Goal: Complete application form: Complete application form

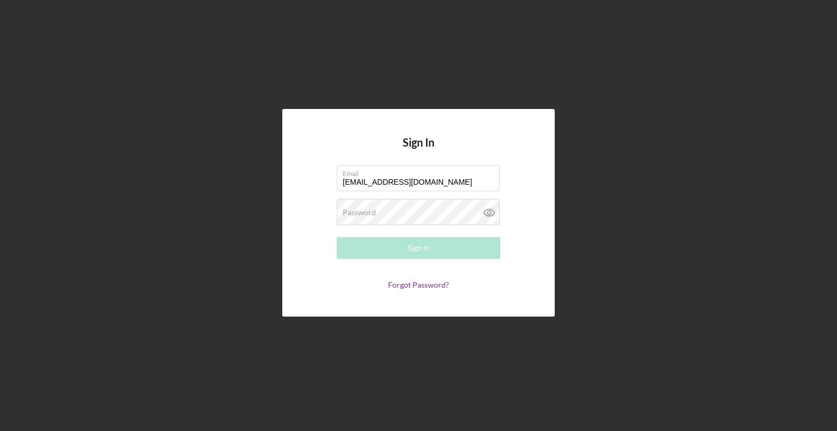
type input "[EMAIL_ADDRESS][DOMAIN_NAME]"
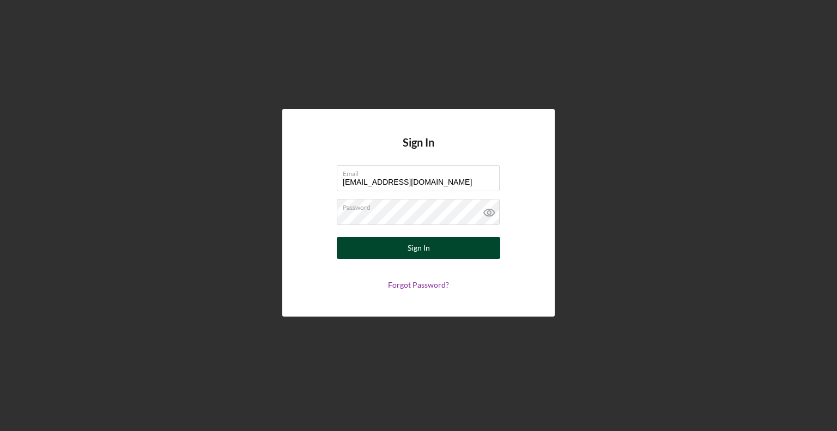
click at [359, 252] on button "Sign In" at bounding box center [418, 248] width 163 height 22
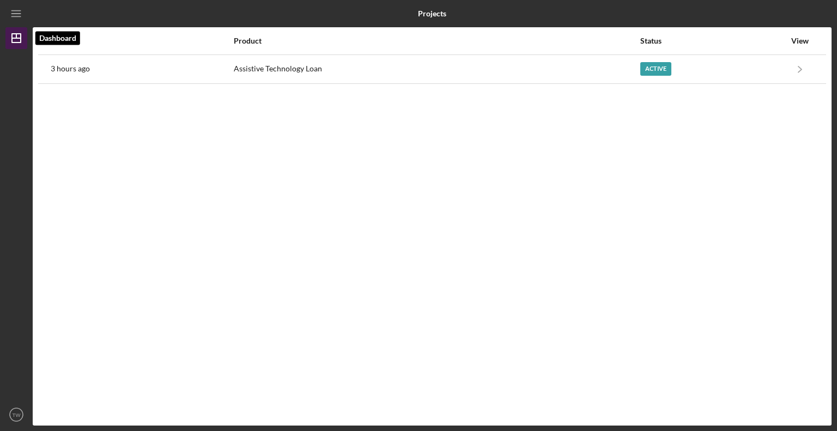
click at [11, 41] on icon "Icon/Dashboard" at bounding box center [16, 38] width 27 height 27
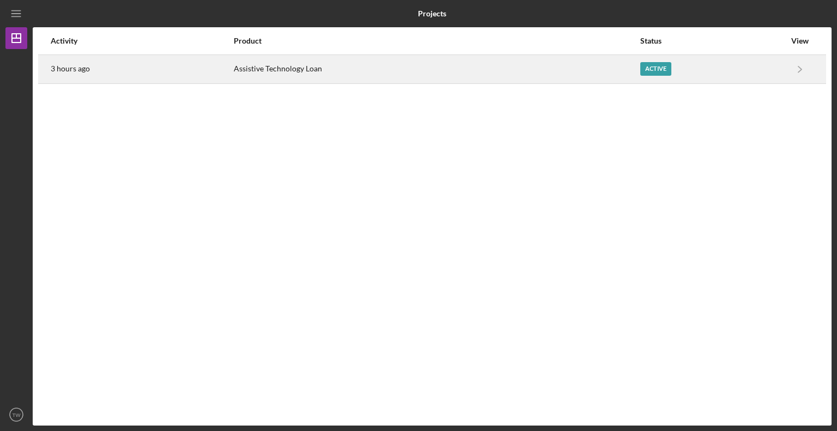
click at [661, 69] on div "Active" at bounding box center [655, 69] width 31 height 14
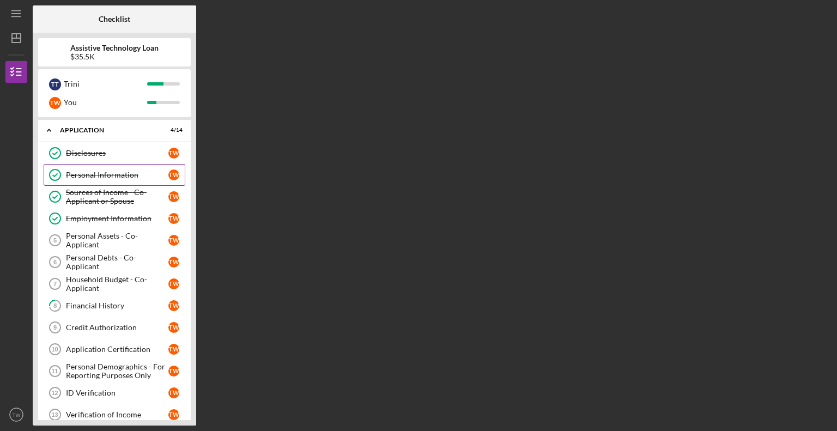
scroll to position [35, 0]
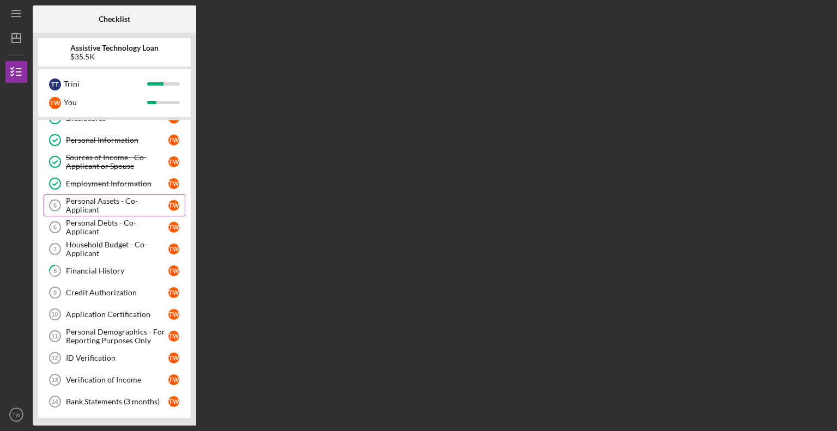
click at [105, 201] on div "Personal Assets - Co-Applicant" at bounding box center [117, 205] width 102 height 17
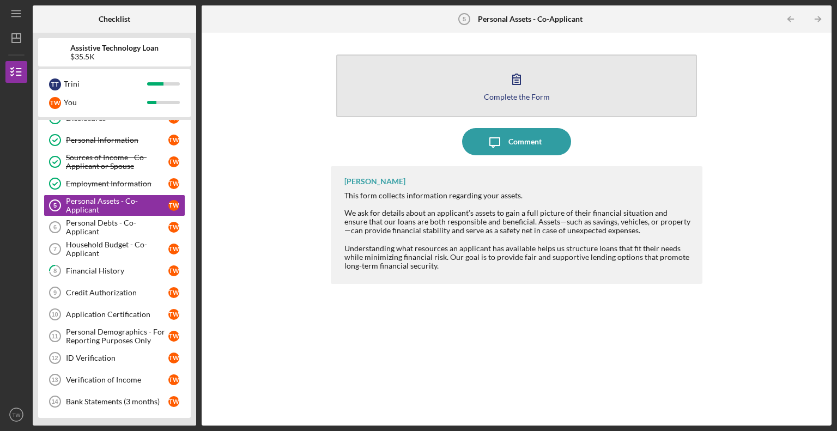
click at [512, 83] on icon "button" at bounding box center [516, 78] width 27 height 27
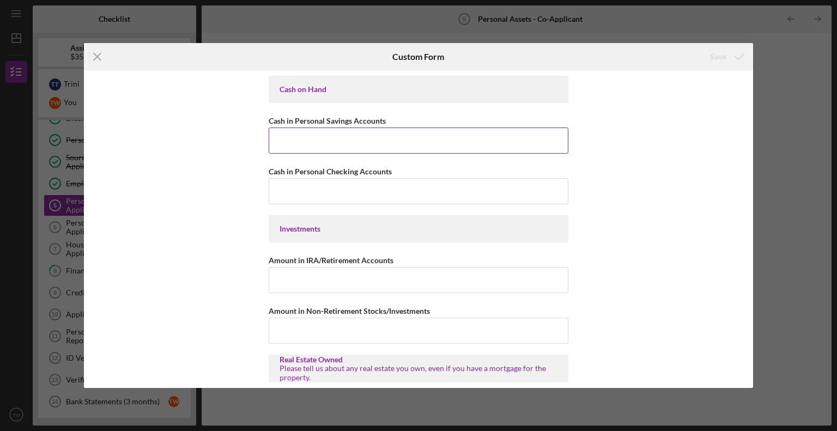
click at [329, 133] on input "Cash in Personal Savings Accounts" at bounding box center [419, 140] width 300 height 26
click at [285, 189] on input "Cash in Personal Checking Accounts" at bounding box center [419, 191] width 300 height 26
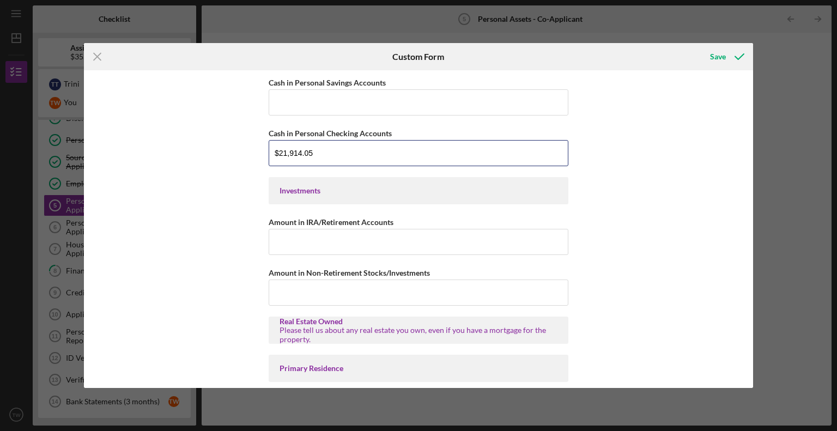
scroll to position [41, 0]
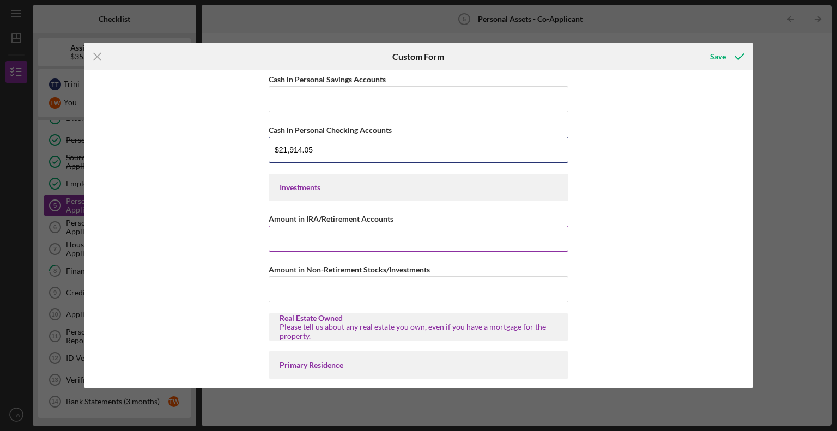
type input "$21,914.05"
click at [305, 235] on input "Amount in IRA/Retirement Accounts" at bounding box center [419, 238] width 300 height 26
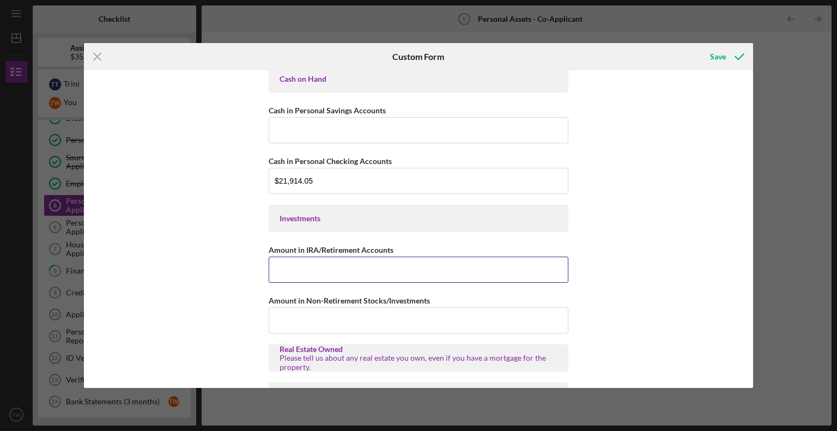
scroll to position [0, 0]
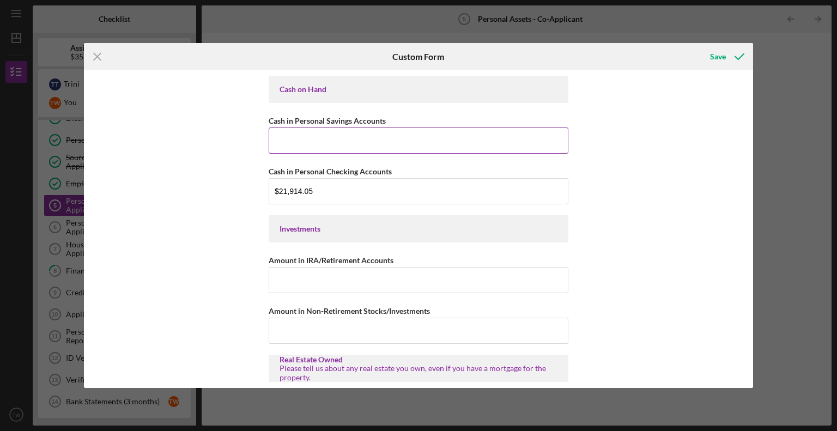
click at [295, 137] on input "Cash in Personal Savings Accounts" at bounding box center [419, 140] width 300 height 26
type input "$28,487.82"
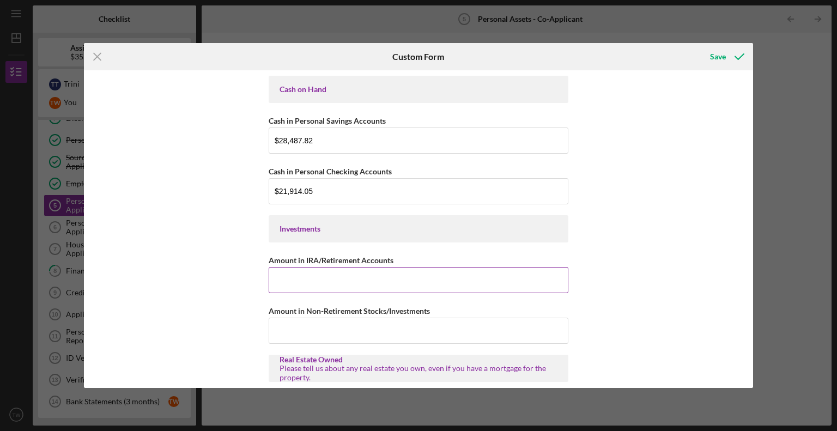
click at [306, 277] on input "Amount in IRA/Retirement Accounts" at bounding box center [419, 280] width 300 height 26
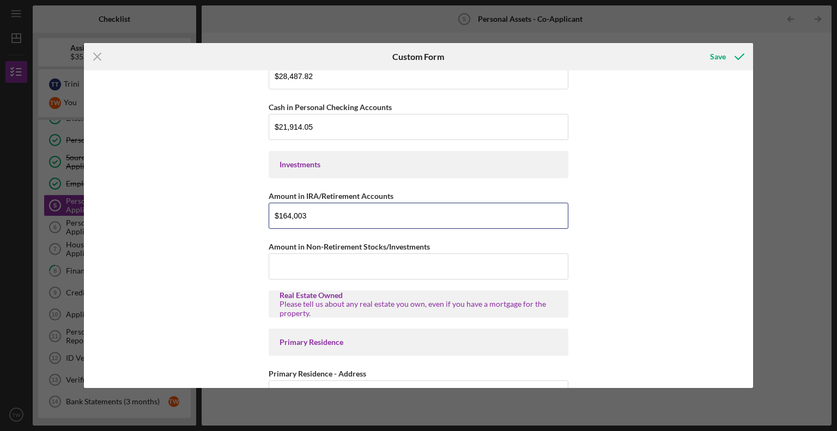
scroll to position [65, 0]
type input "$164,003"
click at [295, 260] on input "Amount in Non-Retirement Stocks/Investments" at bounding box center [419, 265] width 300 height 26
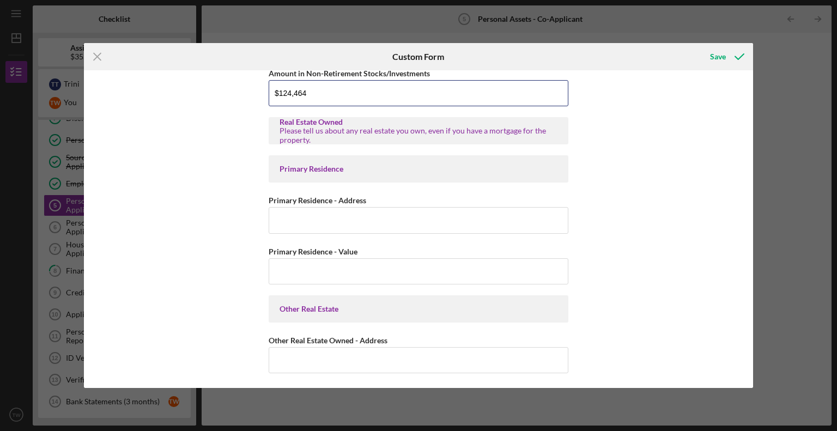
scroll to position [239, 0]
type input "$124,464"
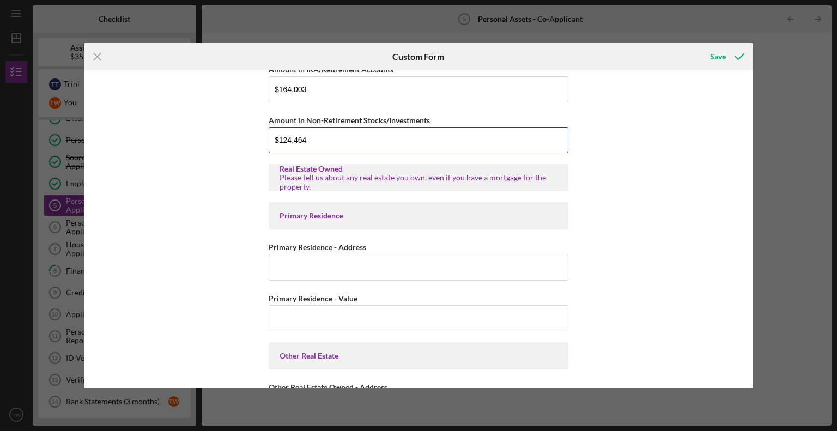
scroll to position [191, 0]
click at [281, 261] on input "Primary Residence - Address" at bounding box center [419, 266] width 300 height 26
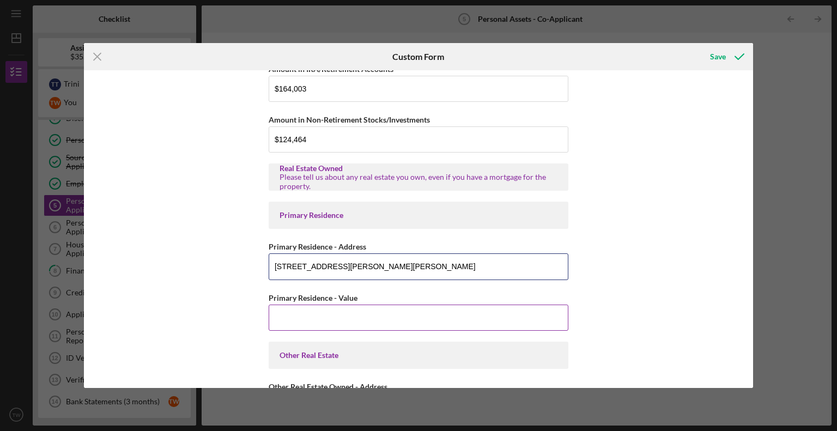
type input "[STREET_ADDRESS][PERSON_NAME][PERSON_NAME]"
click at [276, 315] on input "Primary Residence - Value" at bounding box center [419, 317] width 300 height 26
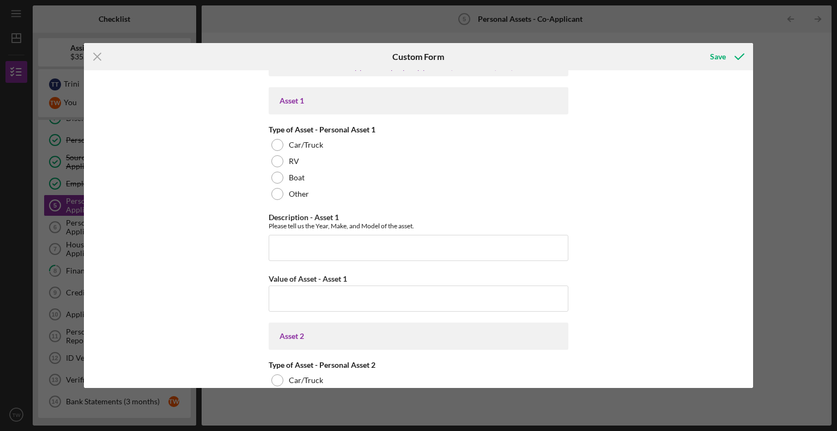
scroll to position [624, 0]
type input "$1,300,000"
click at [277, 141] on div at bounding box center [277, 144] width 12 height 12
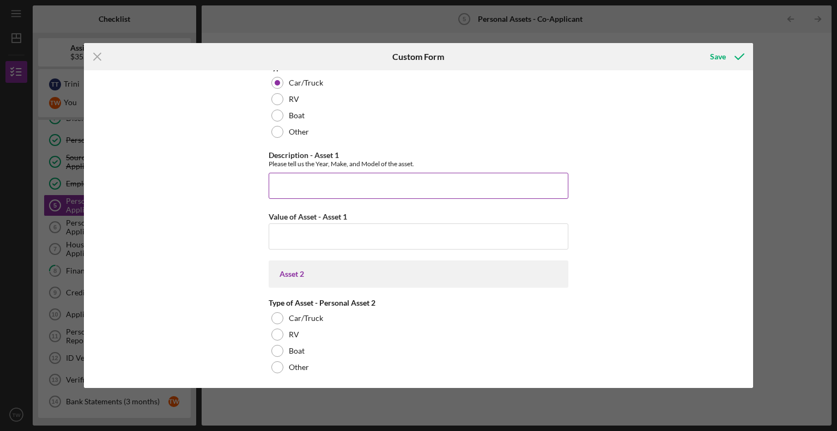
click at [290, 180] on input "Description - Asset 1" at bounding box center [419, 186] width 300 height 26
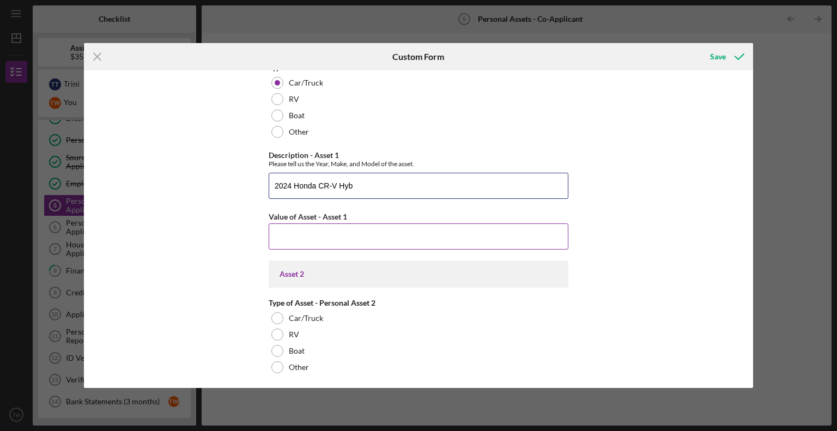
type input "2024 Honda CR-V Hyb"
click at [305, 234] on input "Value of Asset - Asset 1" at bounding box center [419, 236] width 300 height 26
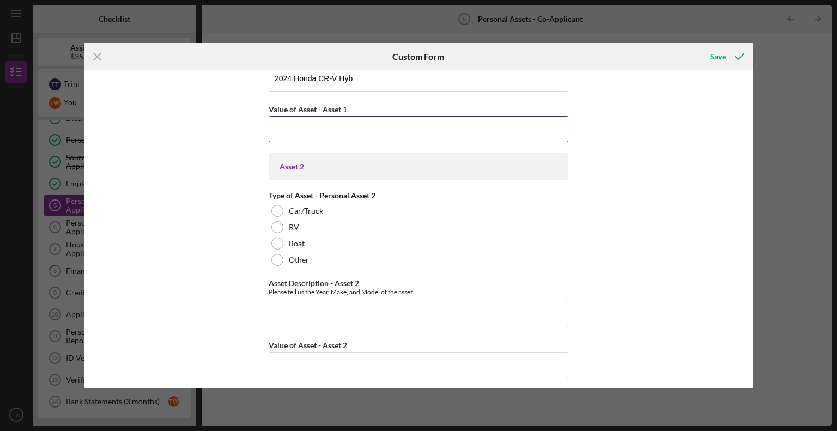
scroll to position [796, 0]
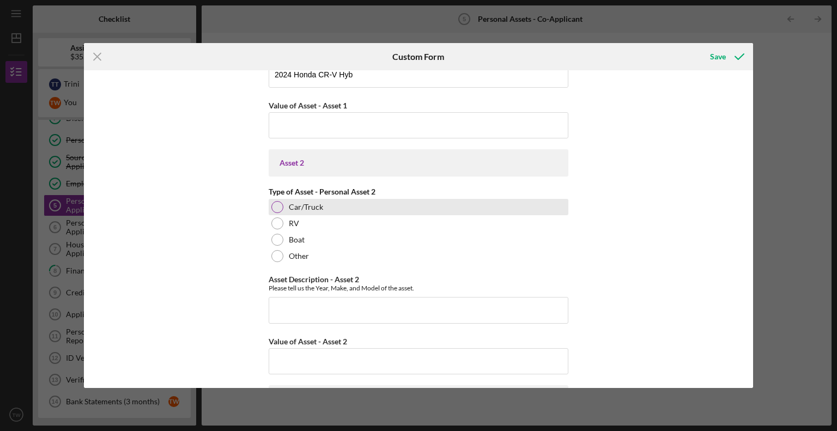
click at [277, 206] on div at bounding box center [277, 207] width 12 height 12
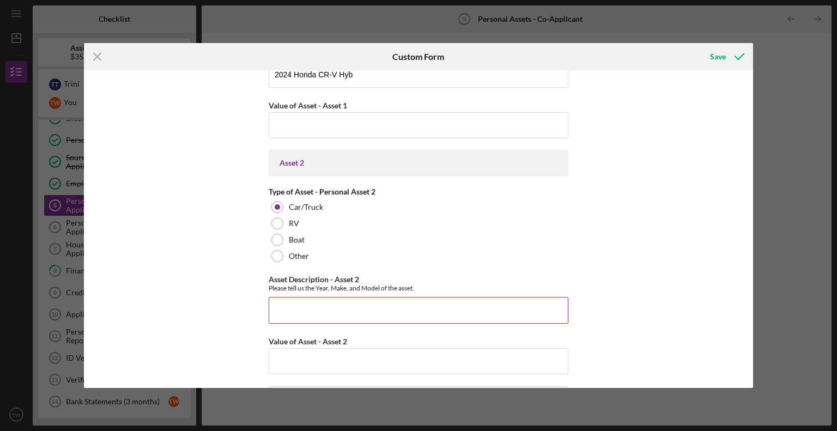
click at [289, 308] on input "Asset Description - Asset 2" at bounding box center [419, 310] width 300 height 26
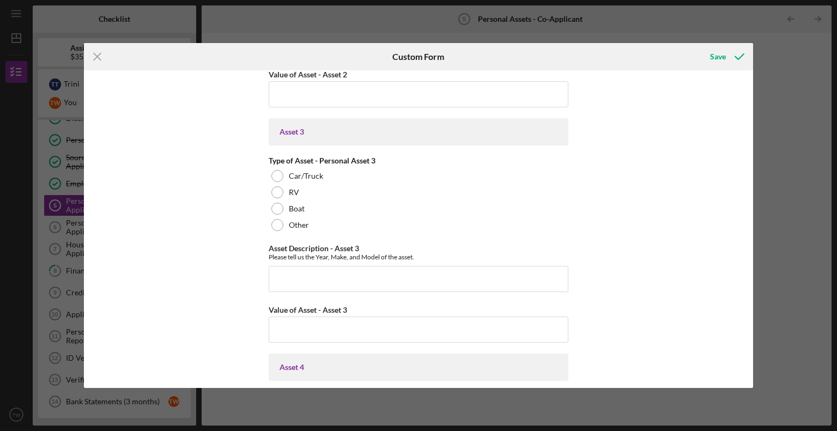
scroll to position [1064, 0]
type input "2006 Toyota Avalon XL"
click at [275, 175] on div at bounding box center [277, 175] width 12 height 12
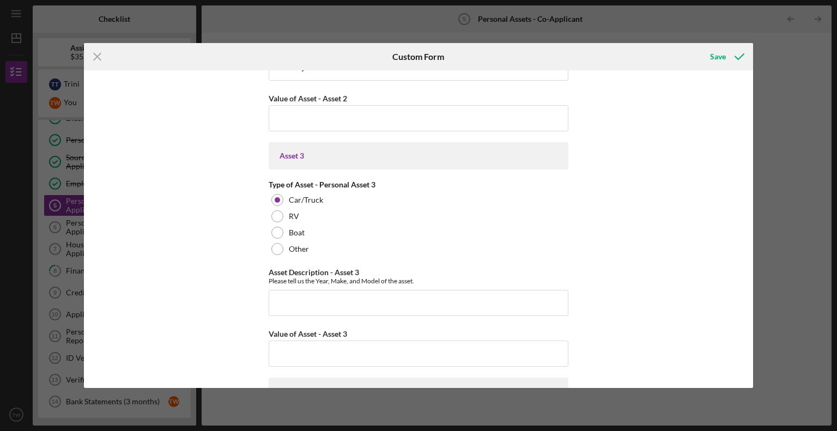
scroll to position [1039, 0]
click at [288, 298] on input "Asset Description - Asset 3" at bounding box center [419, 303] width 300 height 26
type input "2016 Ford Fusion SE"
click at [289, 347] on input "Value of Asset - Asset 3" at bounding box center [419, 353] width 300 height 26
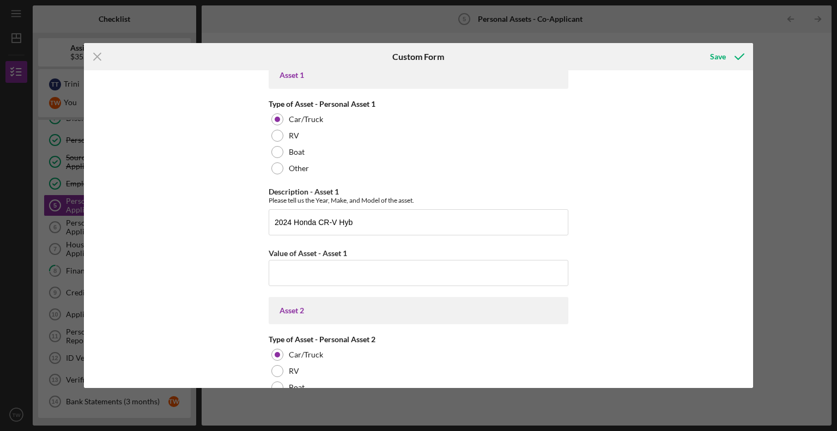
scroll to position [671, 0]
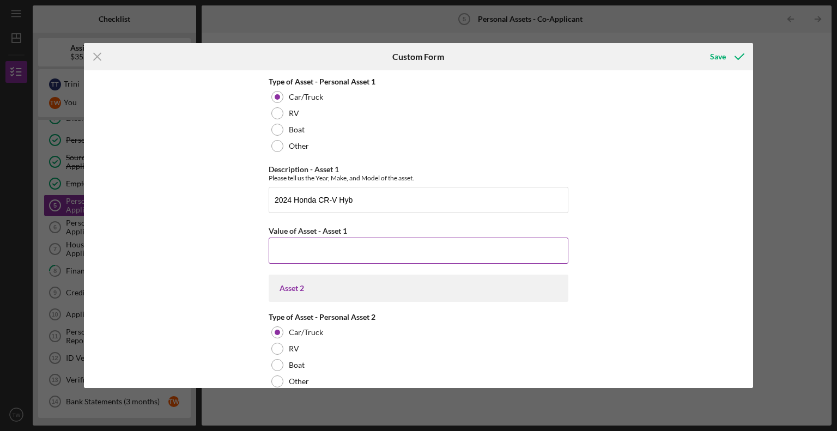
click at [290, 248] on input "Value of Asset - Asset 1" at bounding box center [419, 250] width 300 height 26
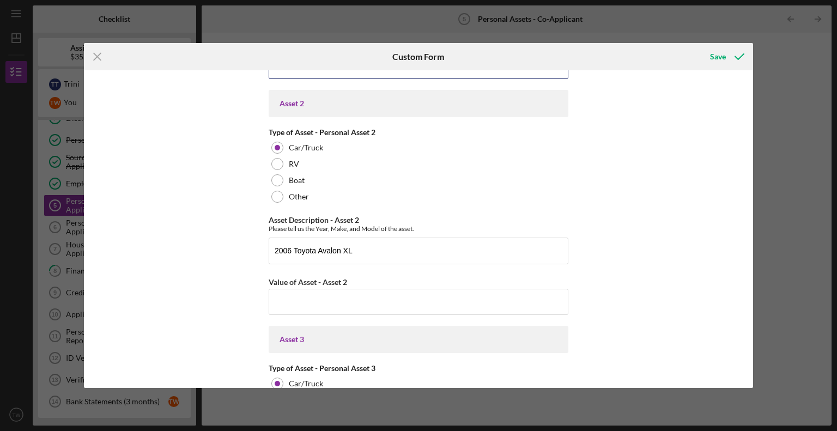
scroll to position [858, 0]
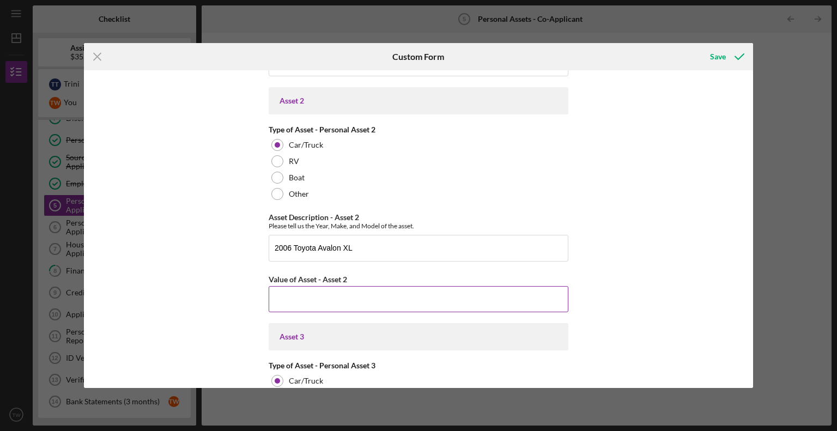
click at [277, 297] on input "Value of Asset - Asset 2" at bounding box center [419, 299] width 300 height 26
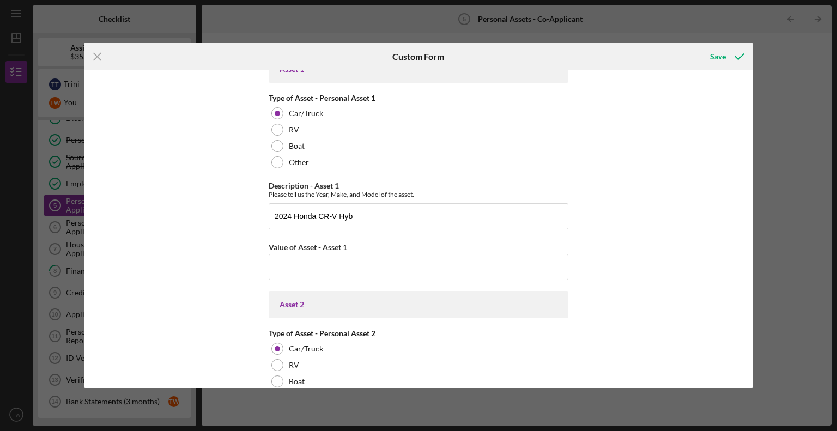
scroll to position [655, 0]
type input "$1,000"
click at [285, 263] on input "Value of Asset - Asset 1" at bounding box center [419, 266] width 300 height 26
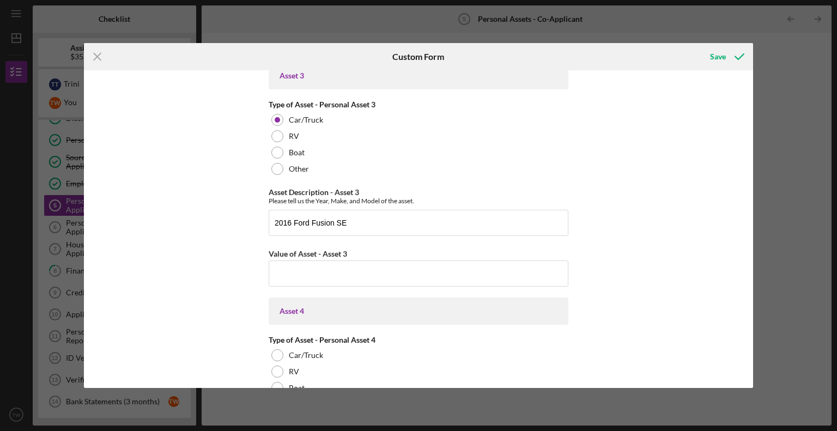
scroll to position [1121, 0]
type input "$37,000"
click at [364, 265] on input "Value of Asset - Asset 3" at bounding box center [419, 272] width 300 height 26
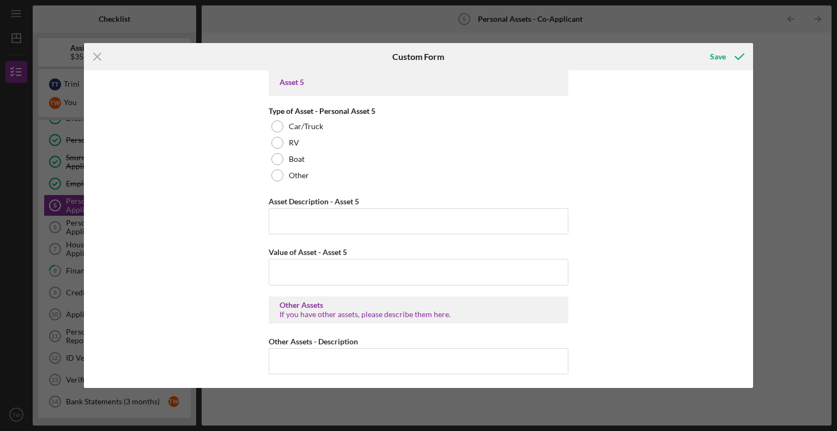
scroll to position [1624, 0]
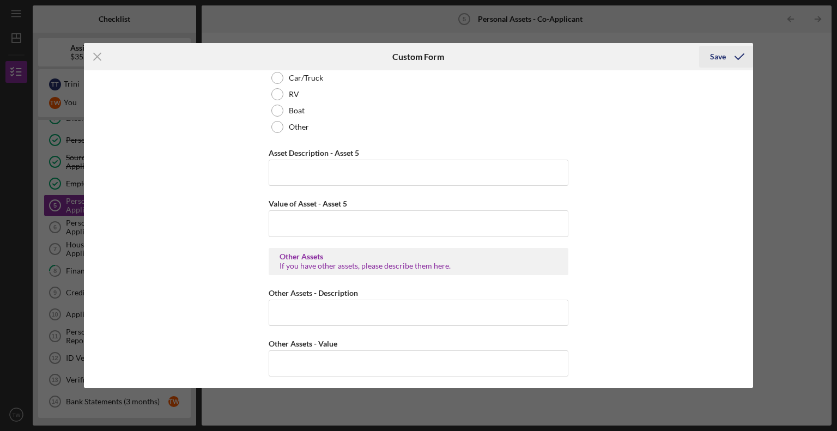
type input "$2,000"
click at [725, 56] on div "Save" at bounding box center [718, 57] width 16 height 22
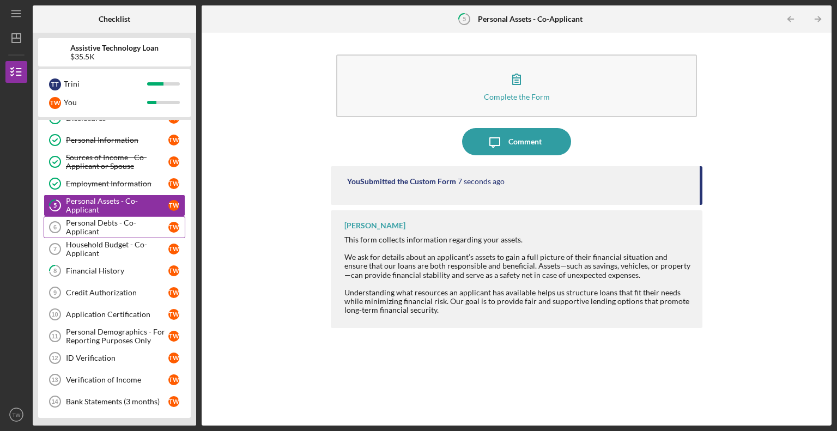
click at [82, 227] on div "Personal Debts - Co-Applicant" at bounding box center [117, 226] width 102 height 17
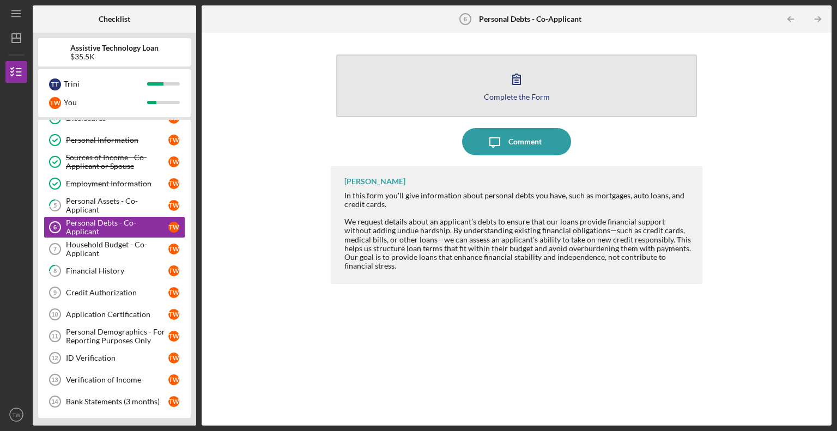
click at [512, 84] on icon "button" at bounding box center [516, 78] width 27 height 27
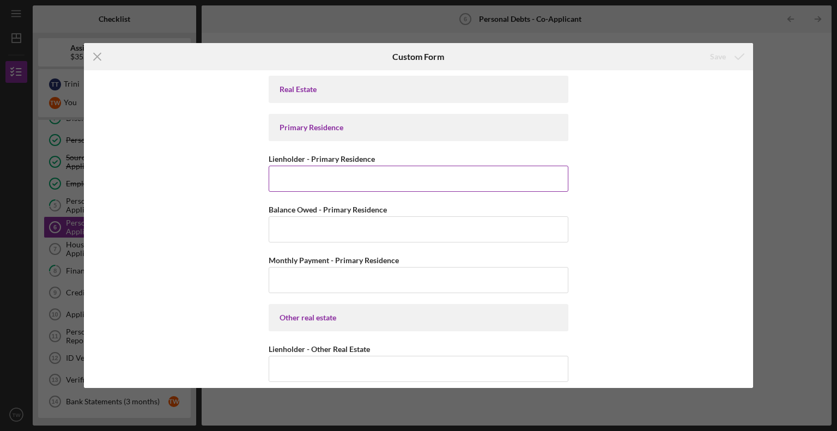
click at [330, 181] on input "Lienholder - Primary Residence" at bounding box center [419, 179] width 300 height 26
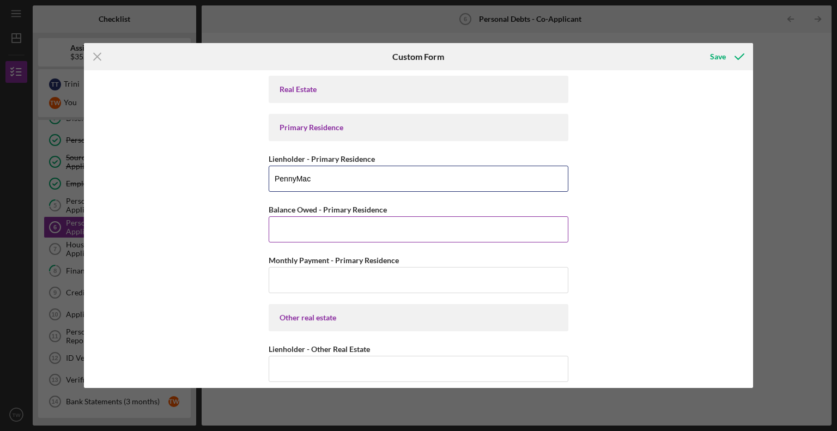
type input "PennyMac"
click at [307, 223] on input "Balance Owed - Primary Residence" at bounding box center [419, 229] width 300 height 26
type input "$442,147"
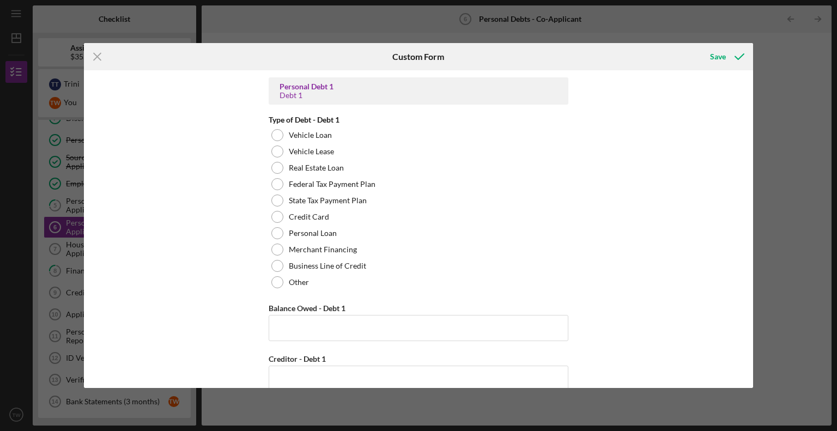
scroll to position [701, 0]
type input "$1,988.17"
click at [276, 216] on div at bounding box center [277, 216] width 12 height 12
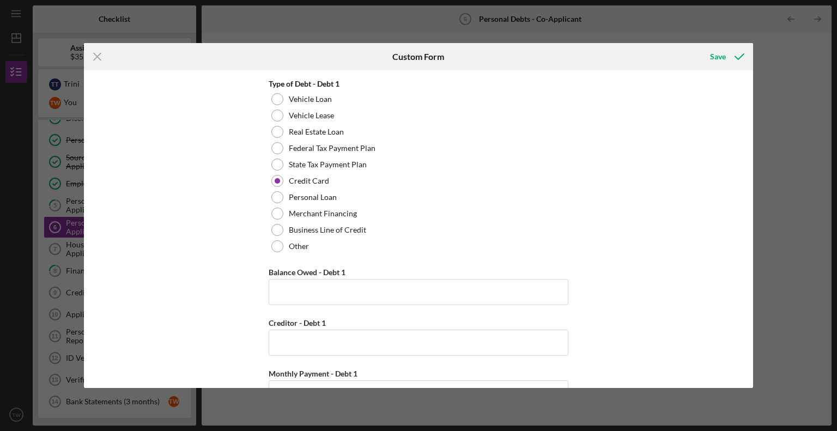
scroll to position [736, 0]
click at [285, 288] on input "Balance Owed - Debt 1" at bounding box center [419, 292] width 300 height 26
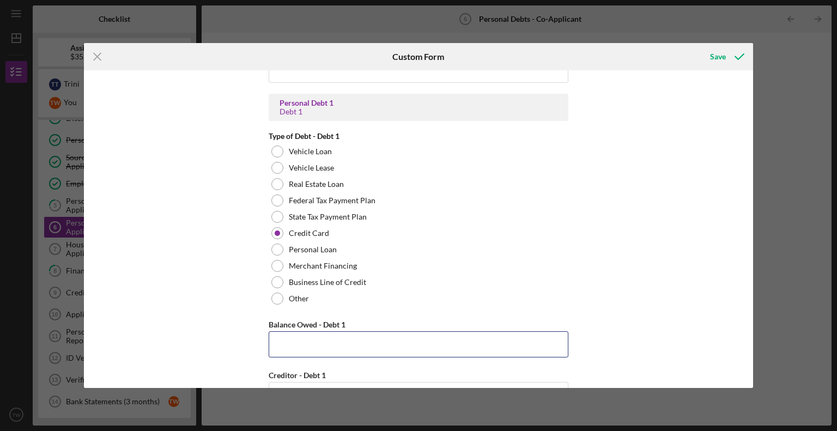
scroll to position [734, 0]
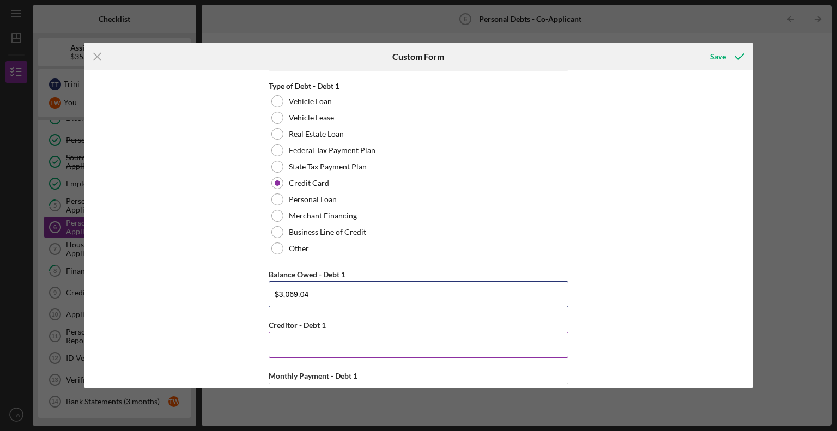
type input "$3,069.04"
click at [278, 340] on input "Creditor - Debt 1" at bounding box center [419, 345] width 300 height 26
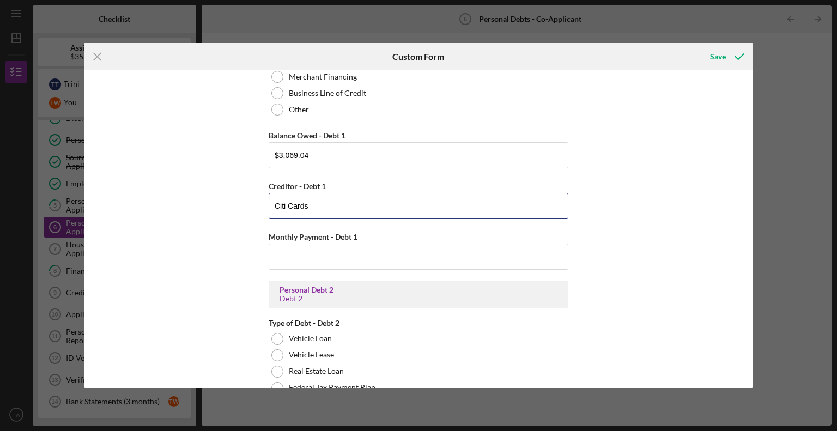
scroll to position [874, 0]
type input "Citi Cards"
drag, startPoint x: 284, startPoint y: 259, endPoint x: 144, endPoint y: 269, distance: 140.9
click at [144, 269] on div "Real Estate Primary Residence [GEOGRAPHIC_DATA] - Primary Residence PennyMac Ba…" at bounding box center [418, 229] width 669 height 318
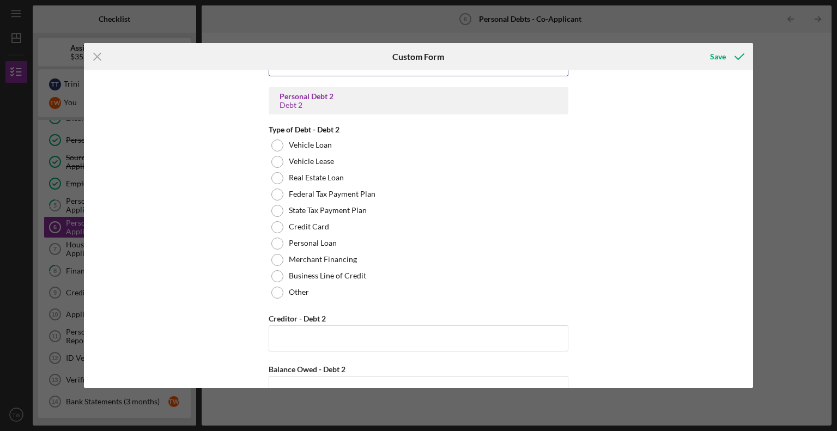
scroll to position [1067, 0]
type input "$3,069.04"
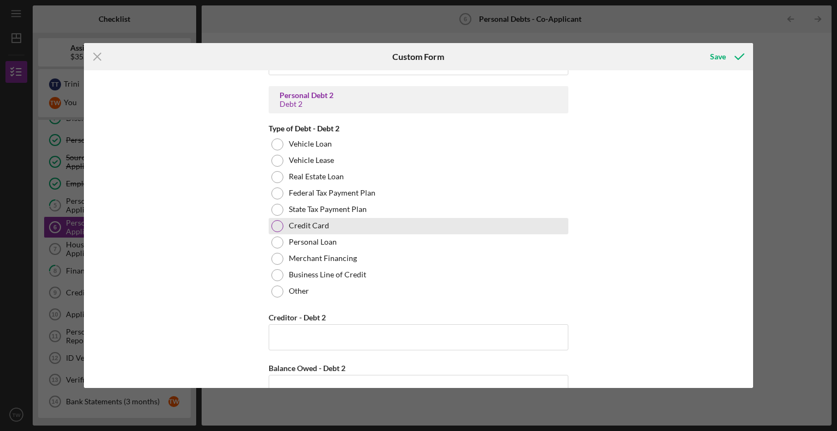
click at [274, 227] on div at bounding box center [277, 226] width 12 height 12
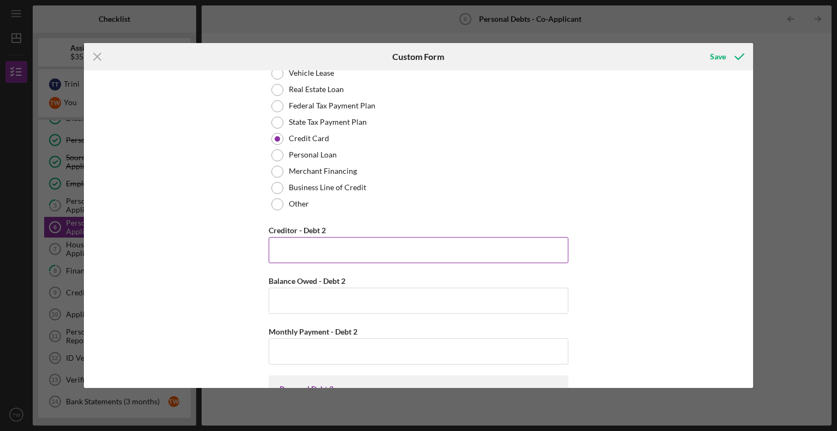
click at [298, 255] on input "Creditor - Debt 2" at bounding box center [419, 250] width 300 height 26
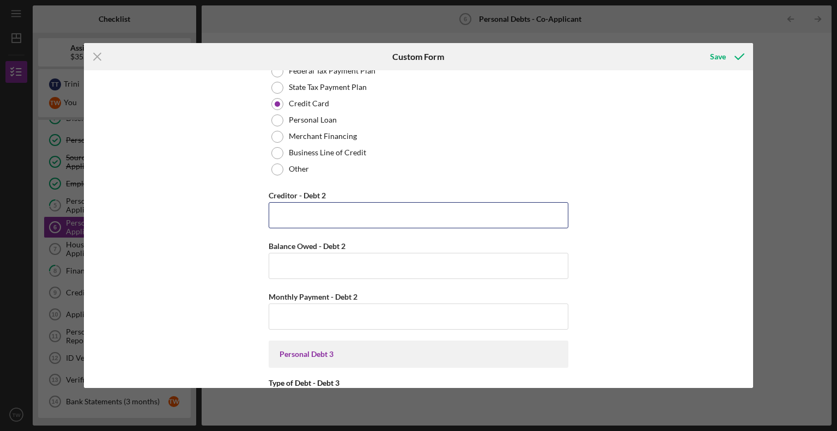
scroll to position [1174, 0]
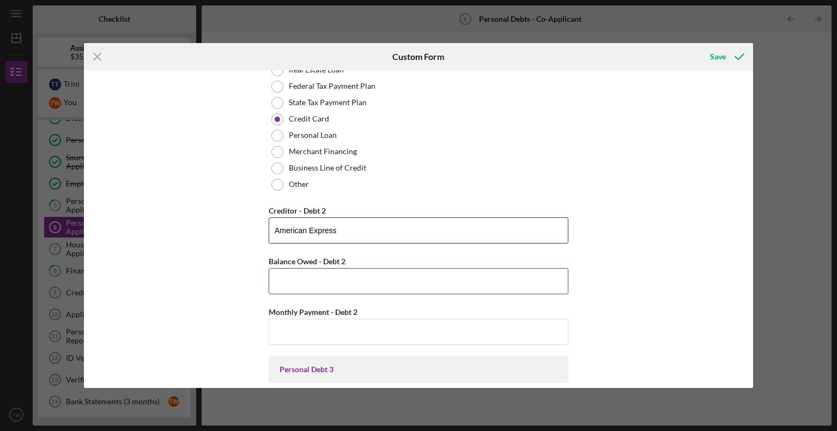
type input "American Express"
click at [294, 288] on input "Balance Owed - Debt 2" at bounding box center [419, 281] width 300 height 26
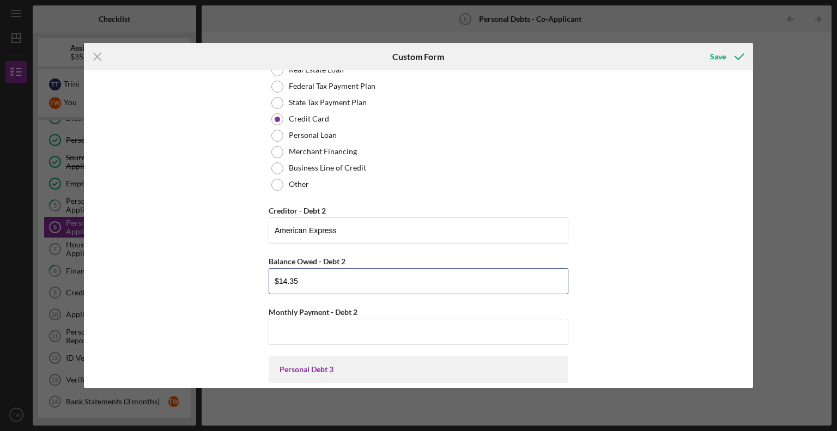
scroll to position [1289, 0]
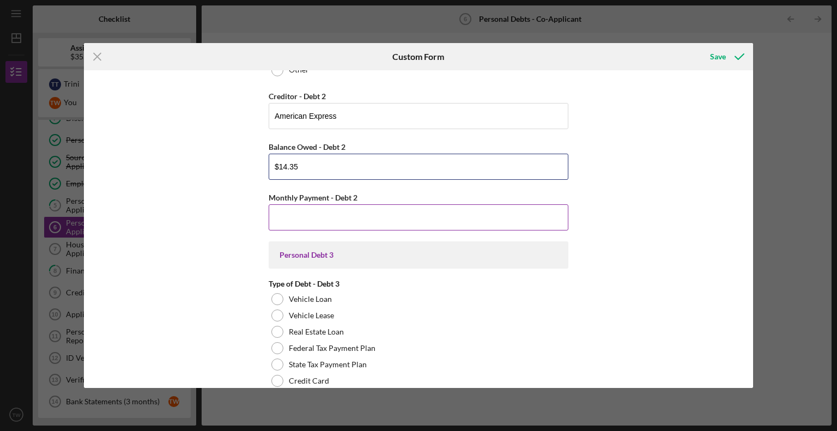
type input "$14.35"
drag, startPoint x: 284, startPoint y: 218, endPoint x: 213, endPoint y: 234, distance: 72.5
click at [213, 234] on div "Real Estate Primary Residence [GEOGRAPHIC_DATA] - Primary Residence PennyMac Ba…" at bounding box center [418, 229] width 669 height 318
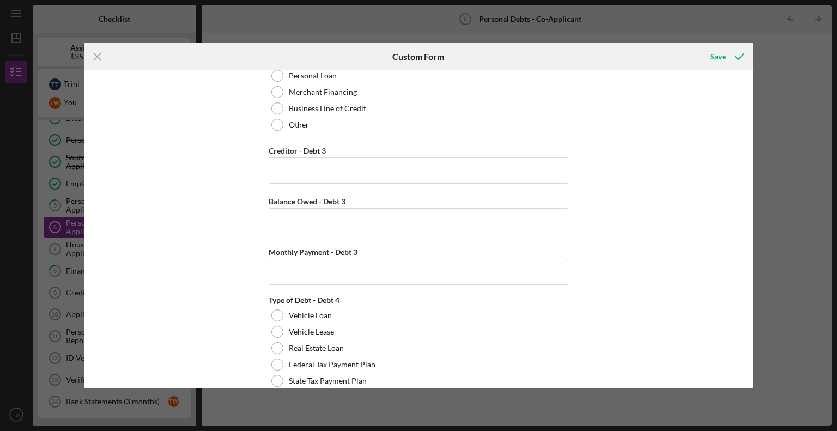
scroll to position [1608, 0]
type input "$14.35"
click at [718, 60] on div "Save" at bounding box center [718, 57] width 16 height 22
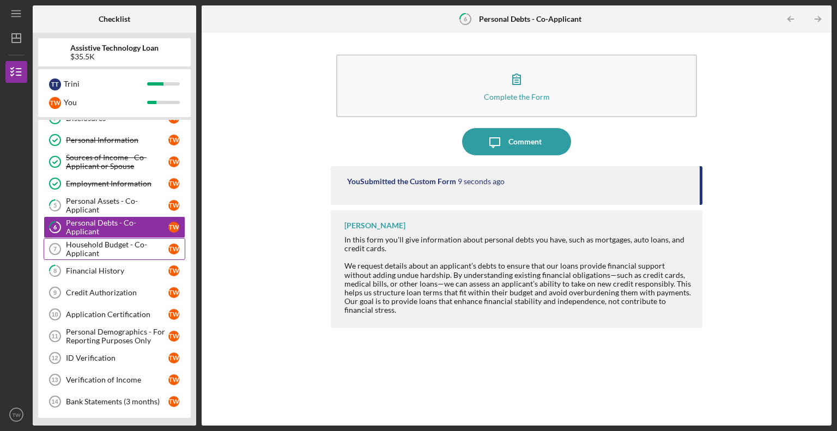
click at [93, 247] on div "Household Budget - Co-Applicant" at bounding box center [117, 248] width 102 height 17
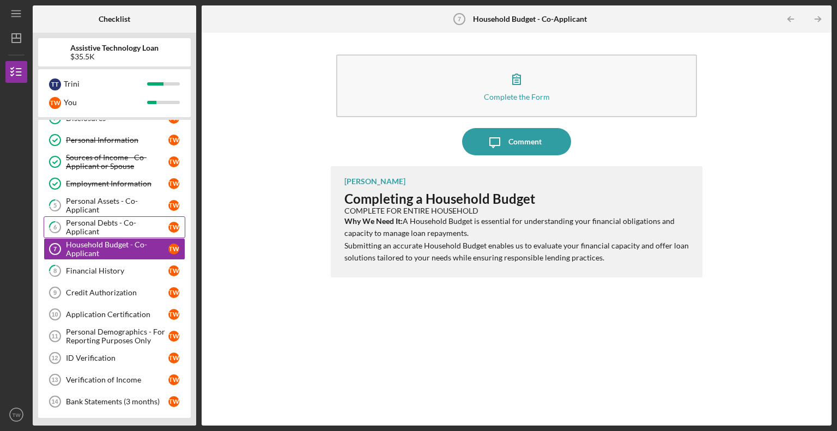
click at [90, 225] on div "Personal Debts - Co-Applicant" at bounding box center [117, 226] width 102 height 17
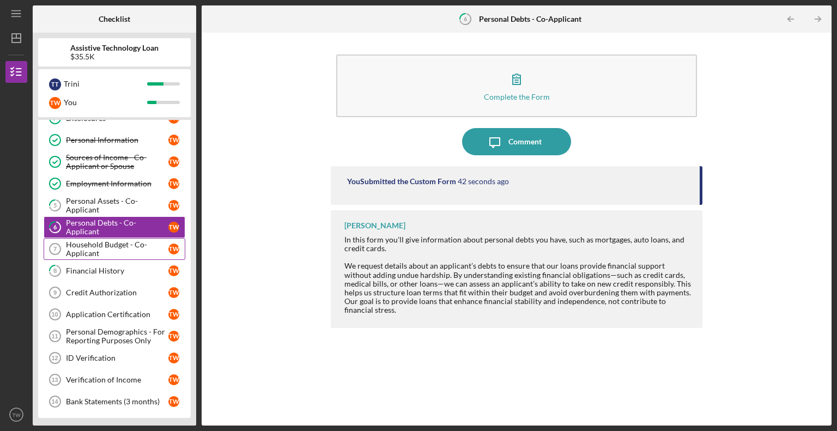
click at [101, 247] on div "Household Budget - Co-Applicant" at bounding box center [117, 248] width 102 height 17
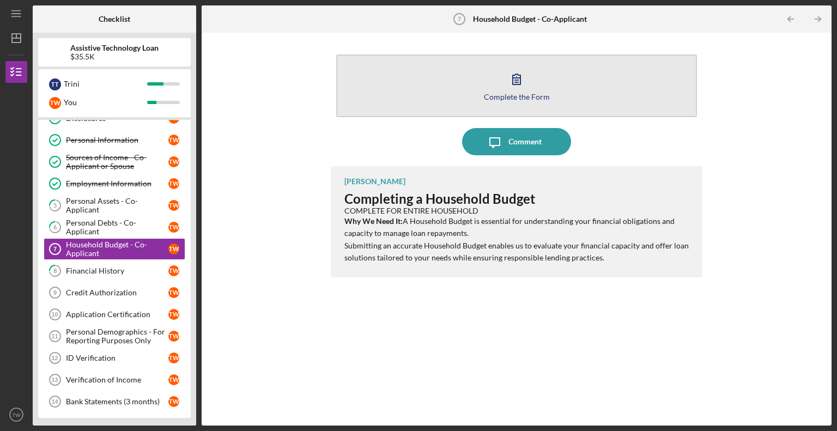
click at [522, 91] on button "Complete the Form Form" at bounding box center [516, 85] width 361 height 63
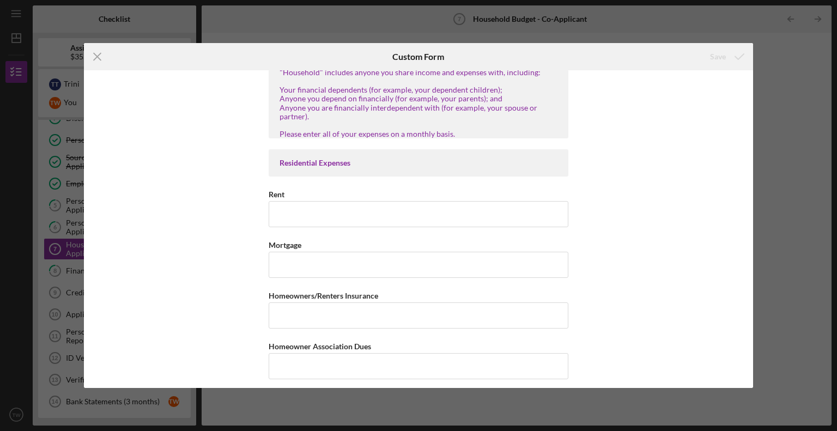
scroll to position [100, 0]
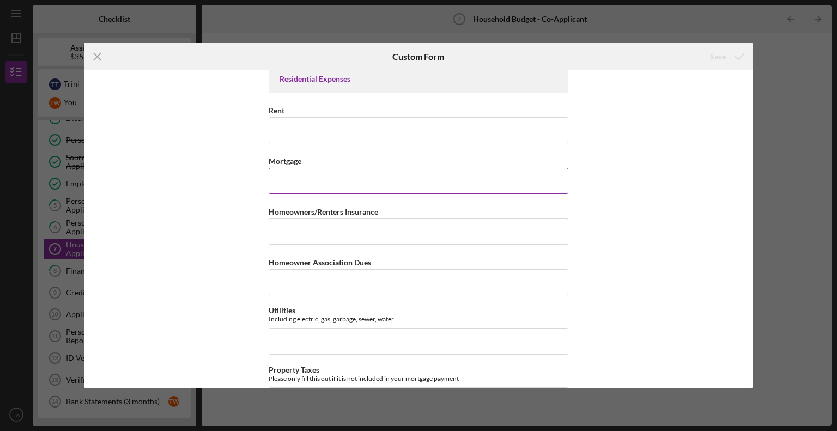
click at [287, 179] on input "Mortgage" at bounding box center [419, 181] width 300 height 26
type input "$1,988.17"
click at [304, 230] on input "Homeowners/Renters Insurance" at bounding box center [419, 231] width 300 height 26
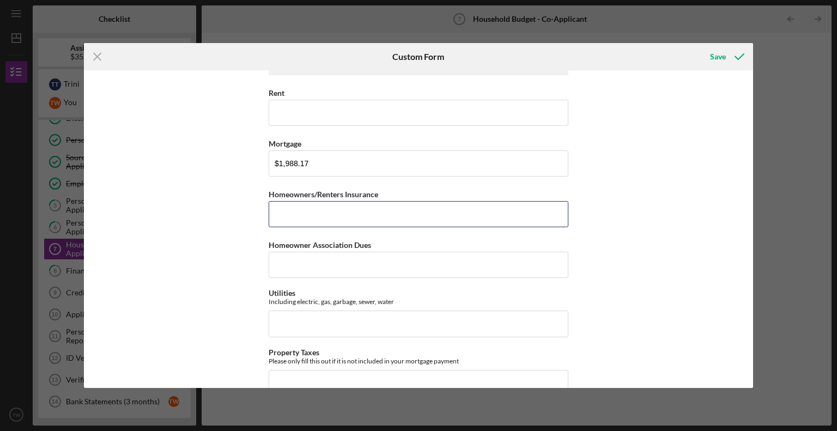
scroll to position [120, 0]
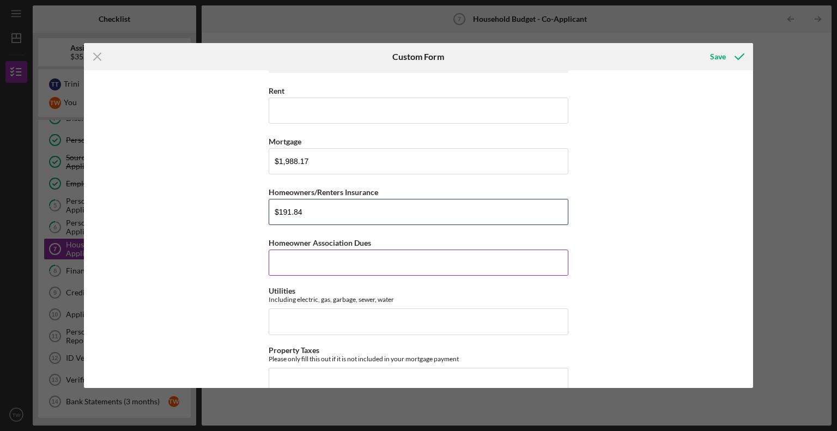
type input "$191.84"
click at [310, 254] on input "Homeowner Association Dues" at bounding box center [419, 262] width 300 height 26
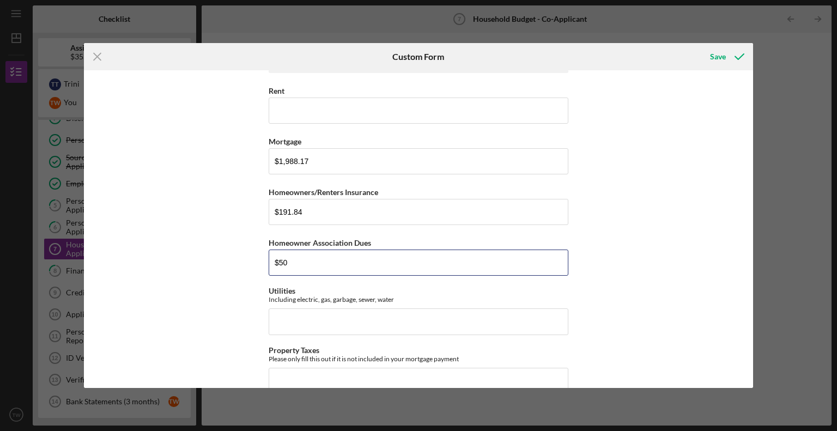
scroll to position [192, 0]
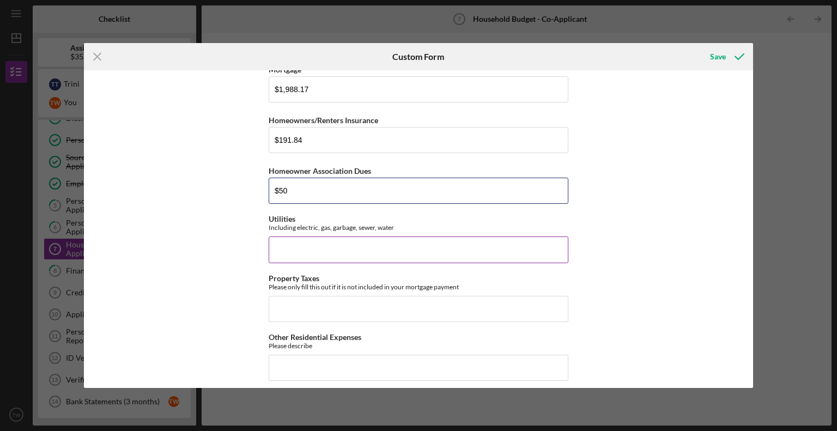
type input "$50"
click at [296, 246] on input "Utilities" at bounding box center [419, 249] width 300 height 26
click at [294, 311] on input "Property Taxes" at bounding box center [419, 309] width 300 height 26
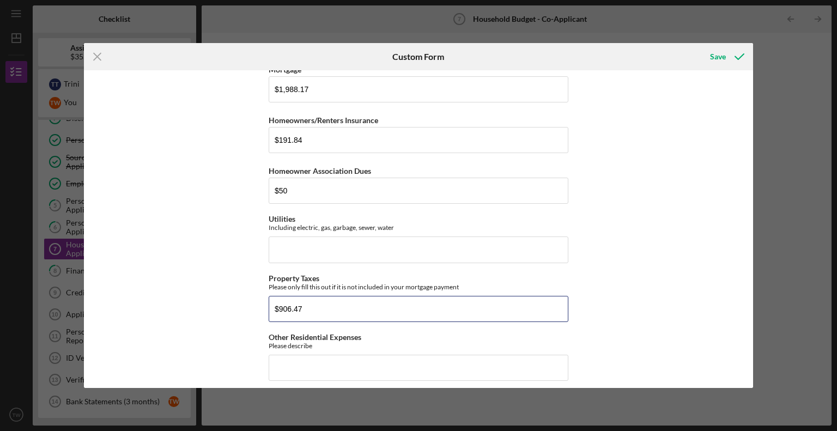
type input "$906.47"
click at [301, 246] on input "Utilities" at bounding box center [419, 249] width 300 height 26
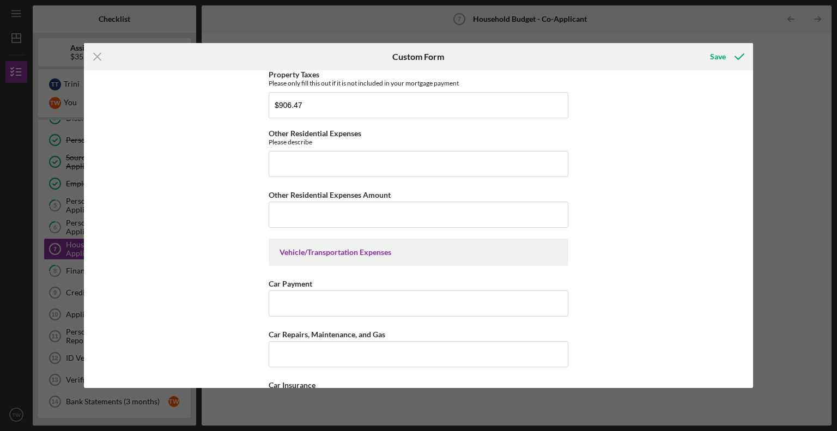
scroll to position [351, 0]
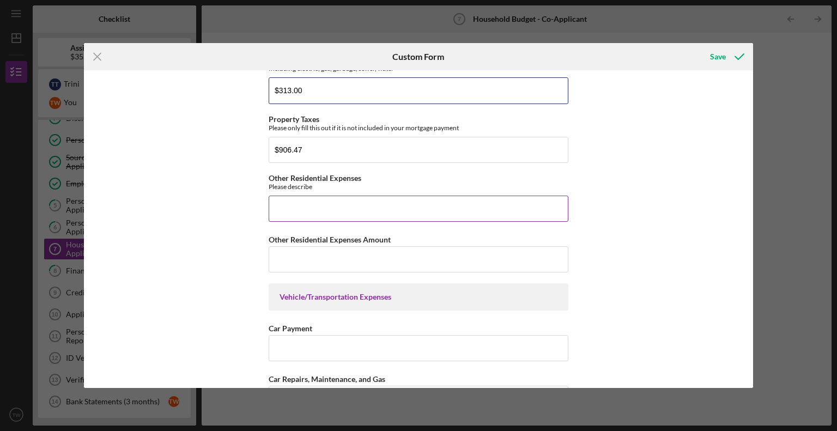
type input "$313.00"
click at [287, 208] on input "Other Residential Expenses" at bounding box center [419, 209] width 300 height 26
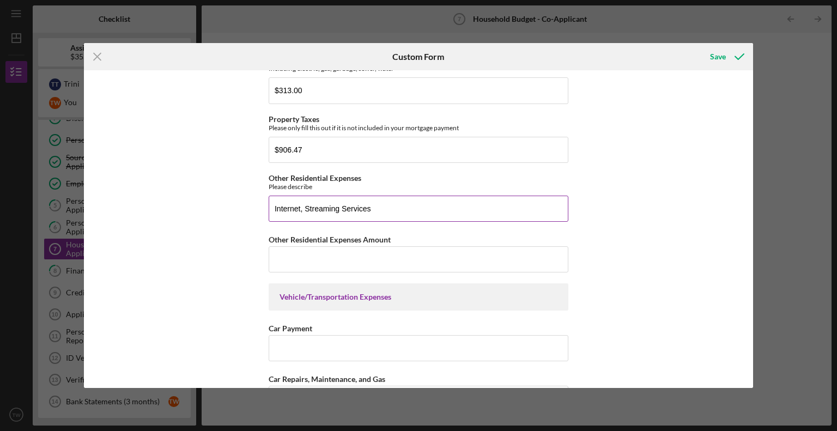
click at [391, 211] on input "Internet, Streaming Services" at bounding box center [419, 209] width 300 height 26
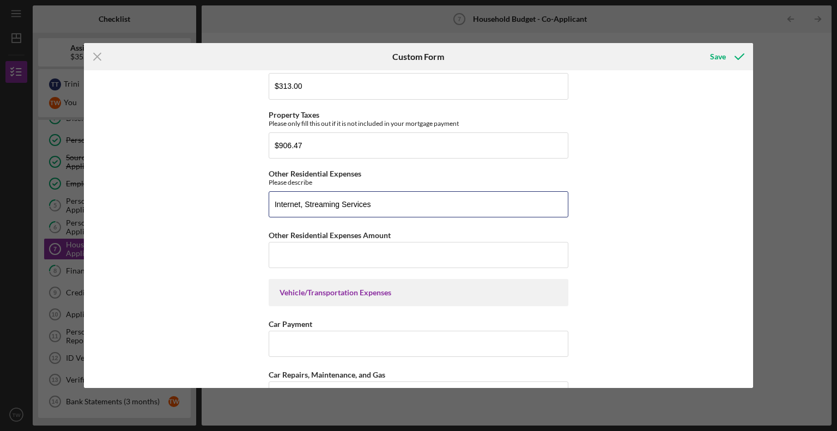
scroll to position [357, 0]
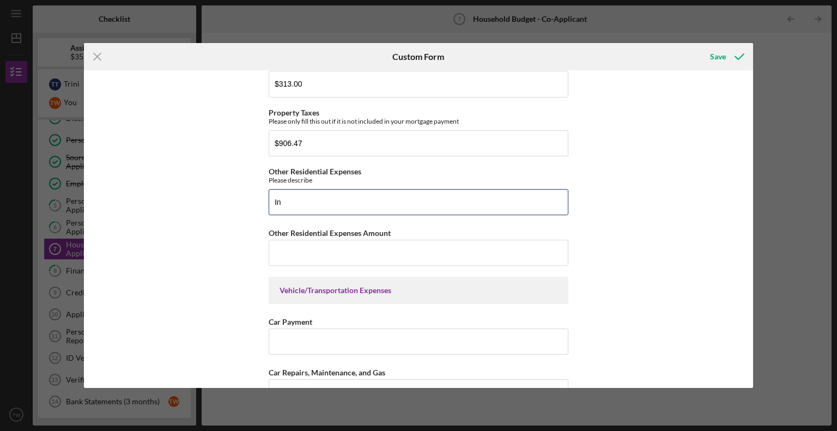
type input "I"
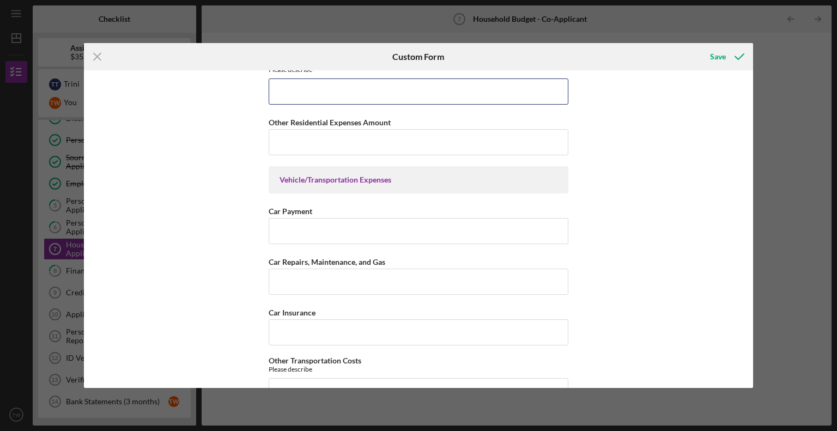
scroll to position [468, 0]
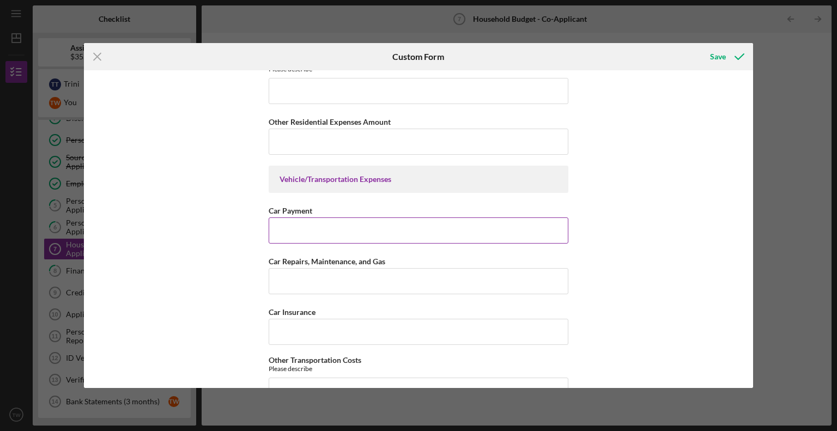
click at [306, 234] on input "Car Payment" at bounding box center [419, 230] width 300 height 26
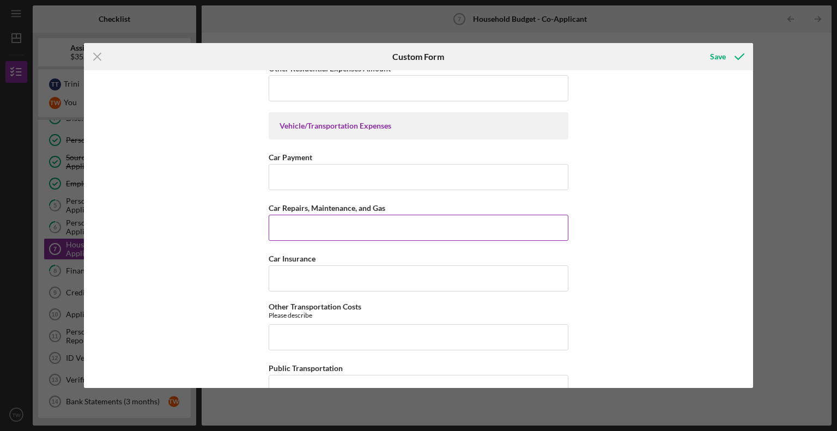
click at [312, 228] on input "Car Repairs, Maintenance, and Gas" at bounding box center [419, 228] width 300 height 26
type input "$80"
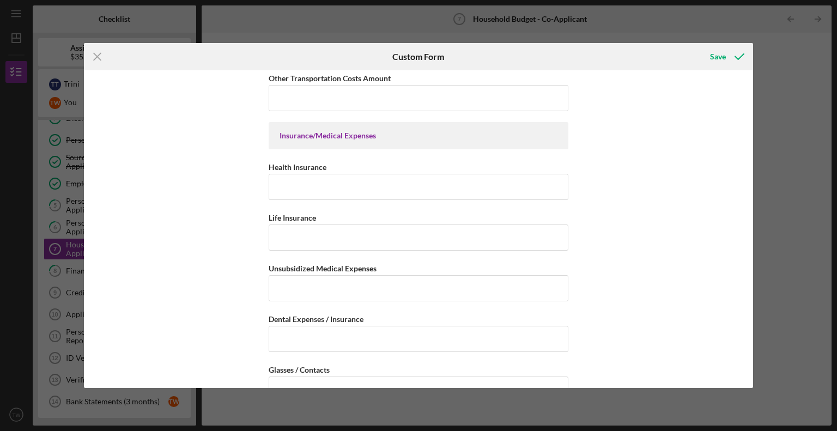
scroll to position [864, 0]
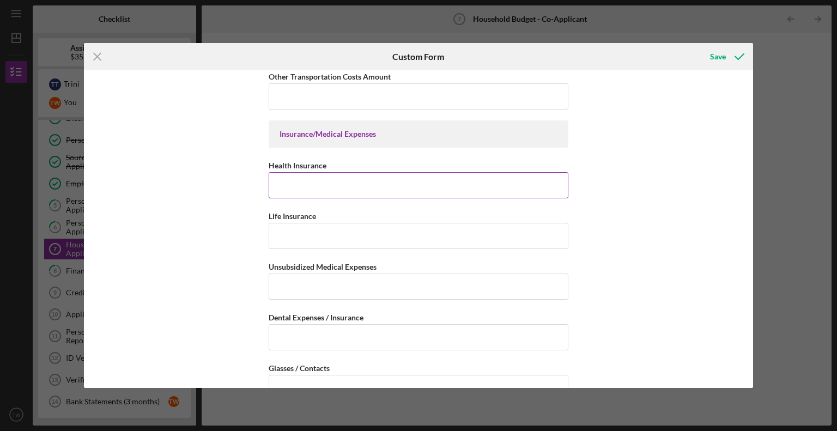
type input "$261.69"
click at [295, 178] on input "Health Insurance" at bounding box center [419, 185] width 300 height 26
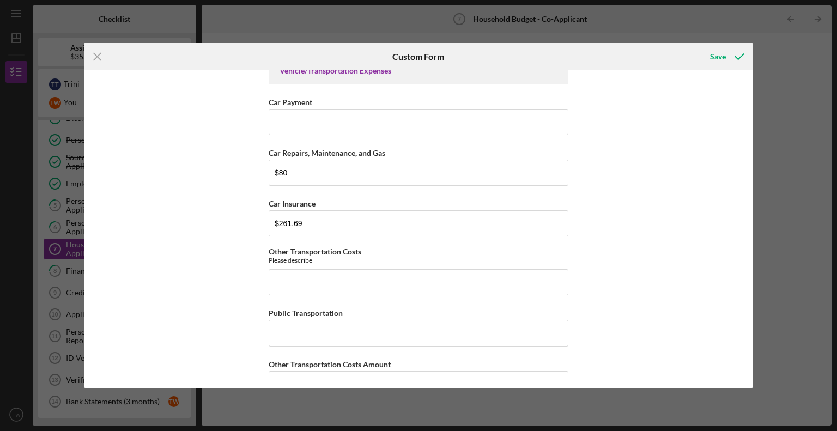
scroll to position [576, 0]
click at [307, 170] on input "$80" at bounding box center [419, 173] width 300 height 26
type input "$8"
type input "$100"
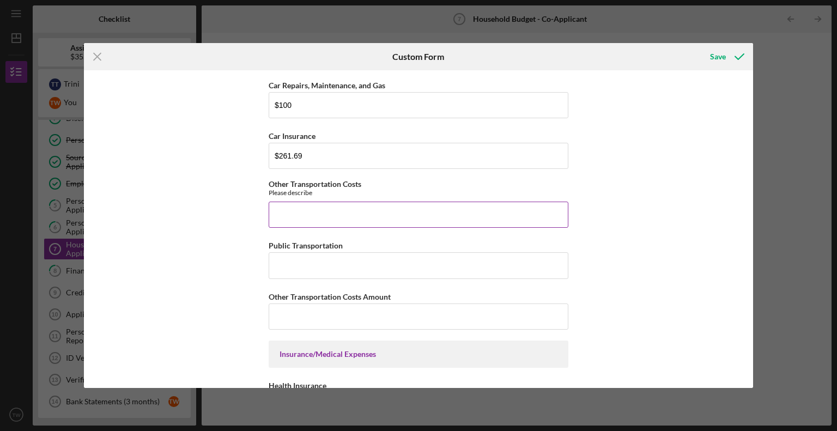
click at [314, 203] on input "Other Transportation Costs" at bounding box center [419, 215] width 300 height 26
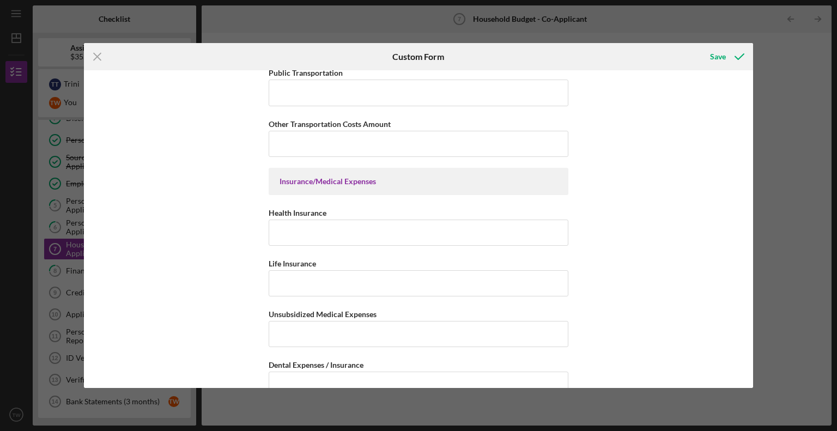
scroll to position [820, 0]
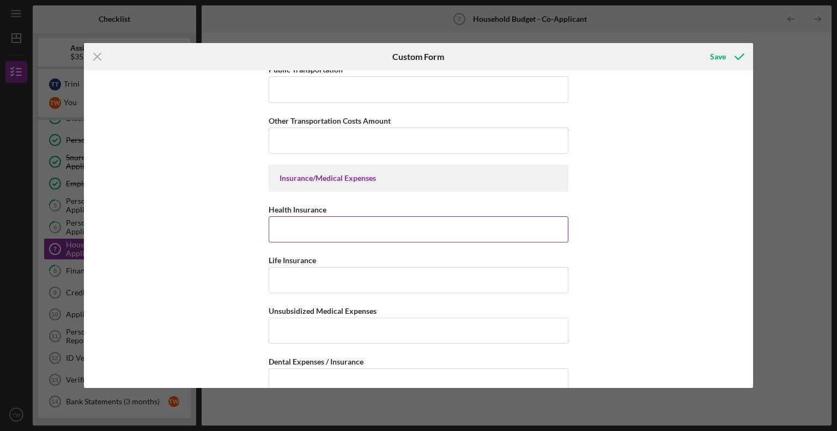
click at [322, 228] on input "Health Insurance" at bounding box center [419, 229] width 300 height 26
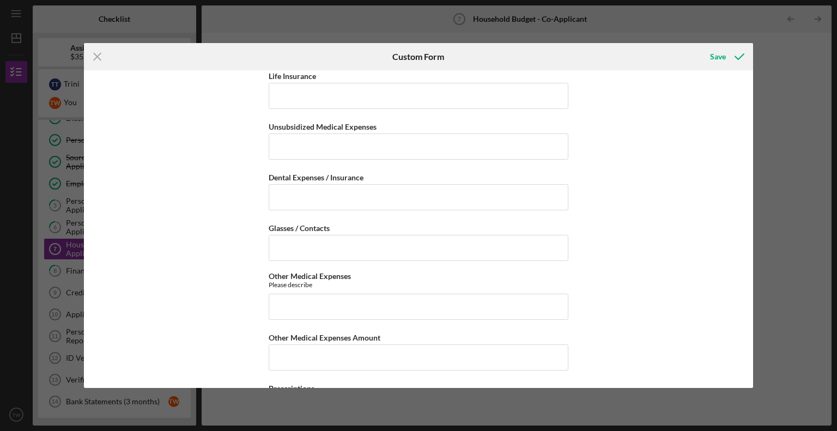
scroll to position [1004, 0]
type input "$665.54"
click at [322, 196] on input "Dental Expenses / Insurance" at bounding box center [419, 197] width 300 height 26
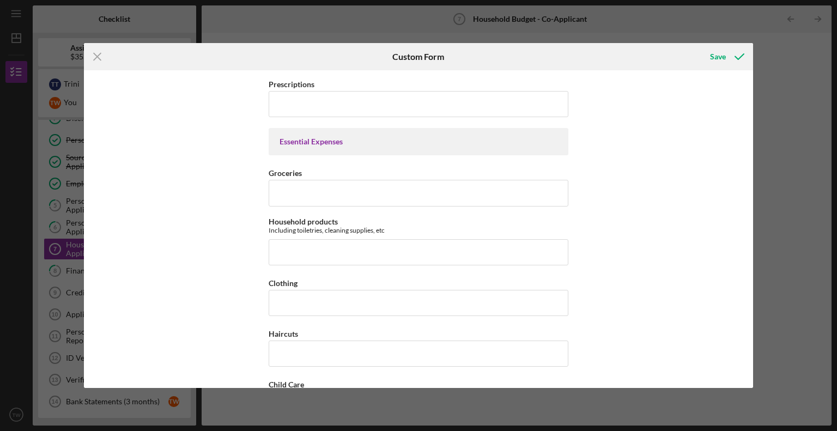
scroll to position [1314, 0]
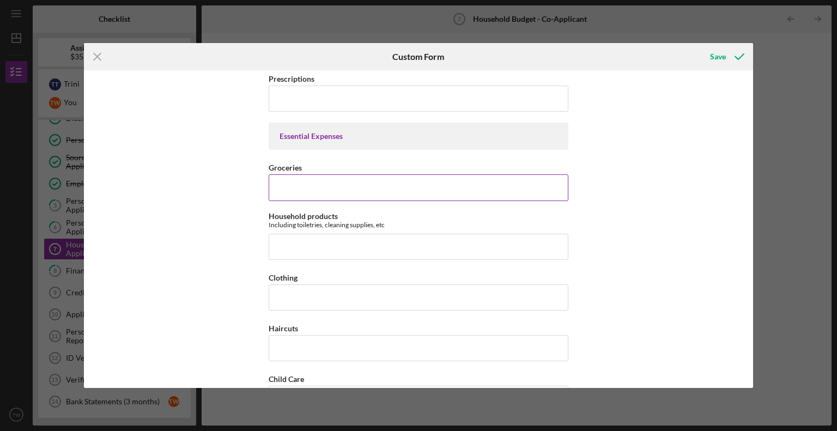
click at [277, 182] on input "Groceries" at bounding box center [419, 187] width 300 height 26
type input "$1"
type input "$900"
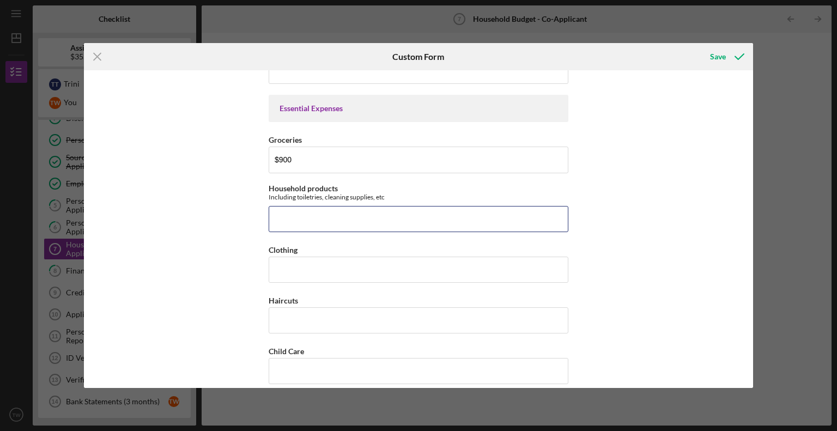
scroll to position [1376, 0]
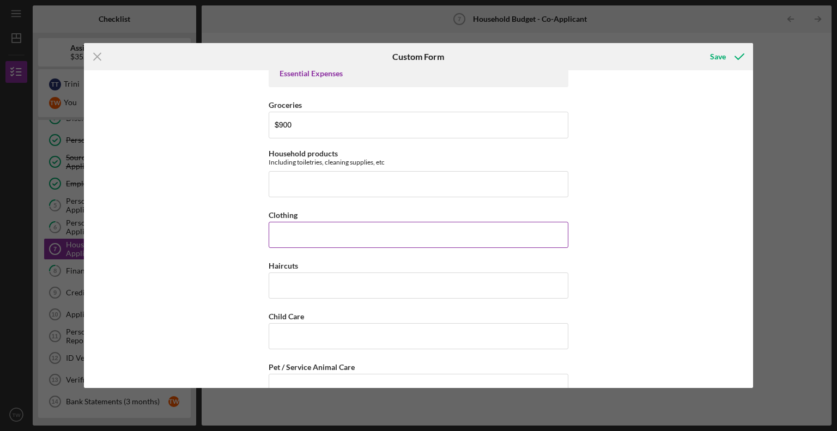
click at [291, 235] on input "Clothing" at bounding box center [419, 235] width 300 height 26
type input "$10"
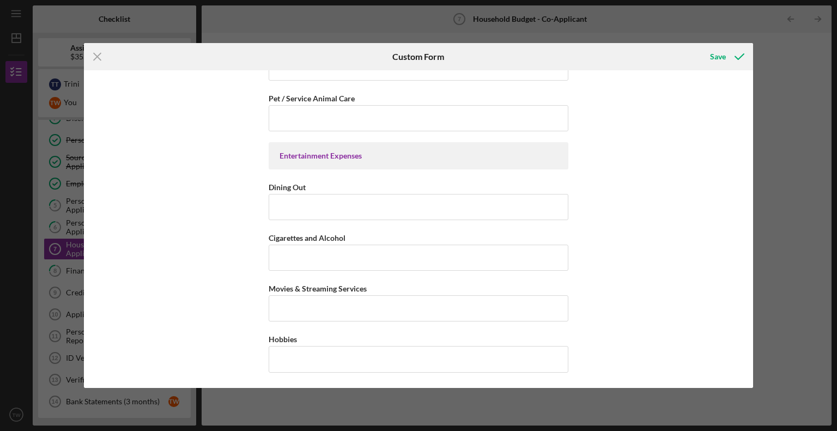
scroll to position [1646, 0]
click at [284, 198] on input "Dining Out" at bounding box center [419, 205] width 300 height 26
type input "$300"
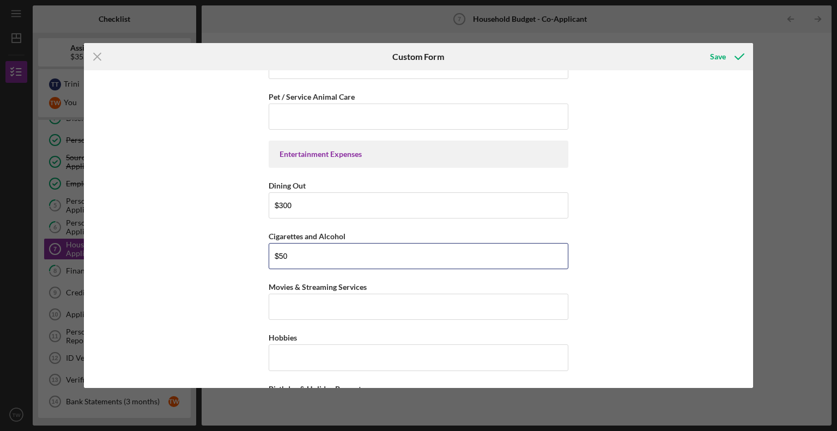
type input "$50"
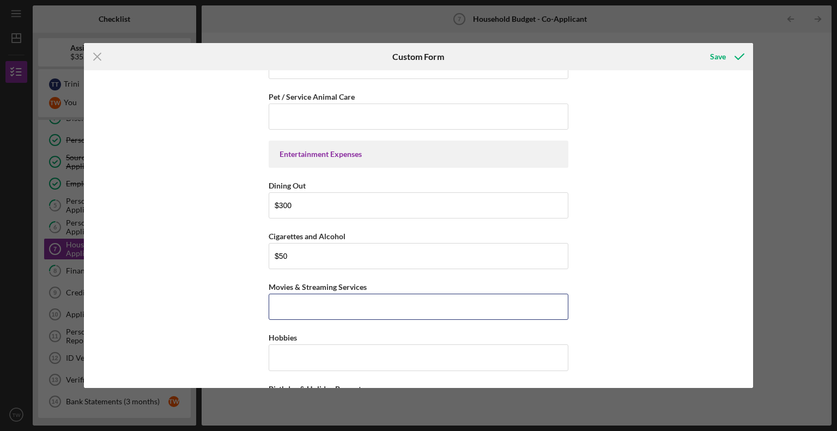
scroll to position [1719, 0]
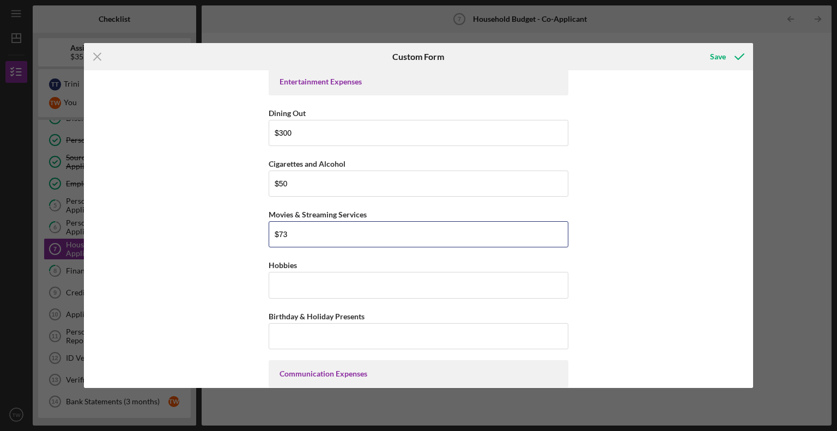
type input "$73"
click at [279, 325] on input "Birthday & Holiday Presents" at bounding box center [419, 336] width 300 height 26
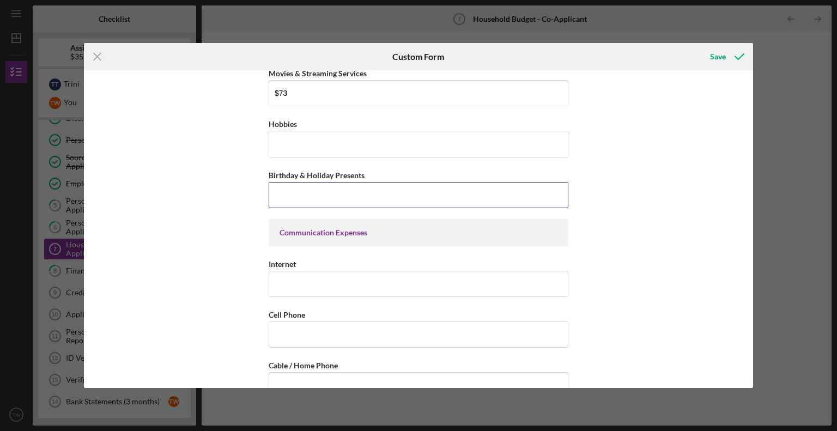
scroll to position [1803, 0]
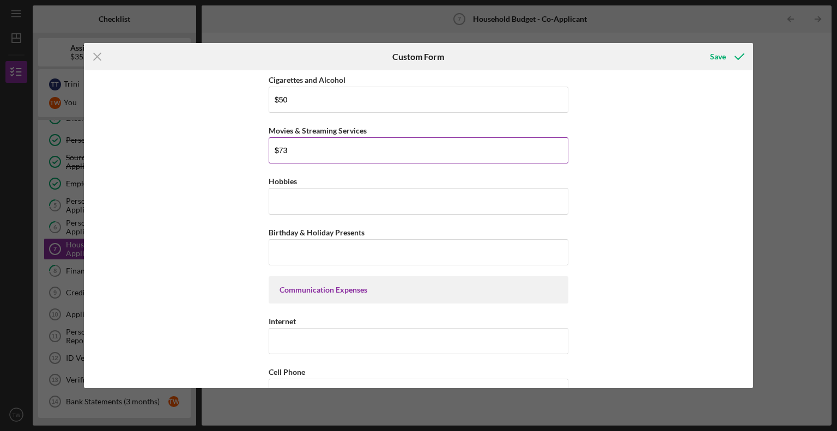
click at [294, 145] on input "$73" at bounding box center [419, 150] width 300 height 26
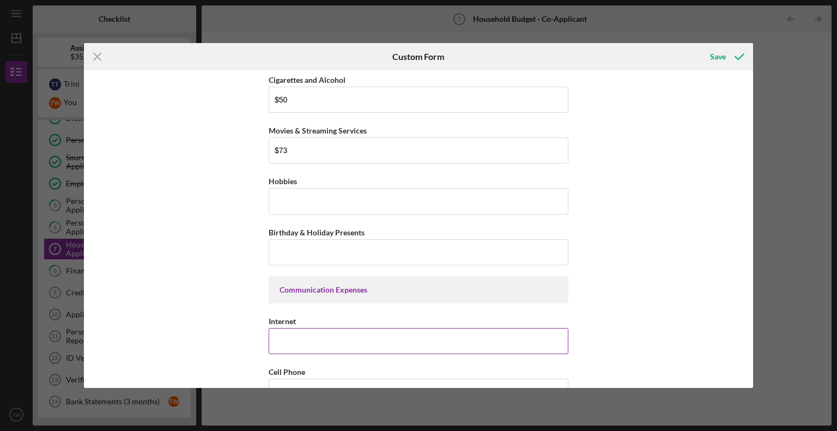
click at [280, 328] on input "Internet" at bounding box center [419, 341] width 300 height 26
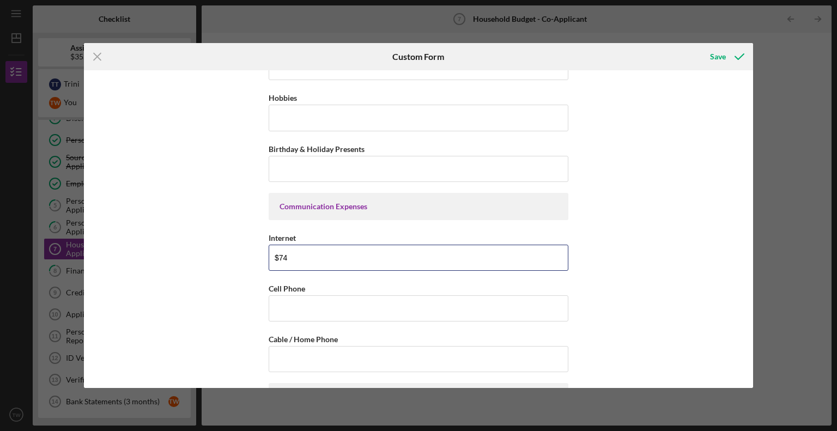
scroll to position [1887, 0]
type input "$74"
click at [321, 298] on input "Cell Phone" at bounding box center [419, 308] width 300 height 26
click at [287, 160] on input "Birthday & Holiday Presents" at bounding box center [419, 168] width 300 height 26
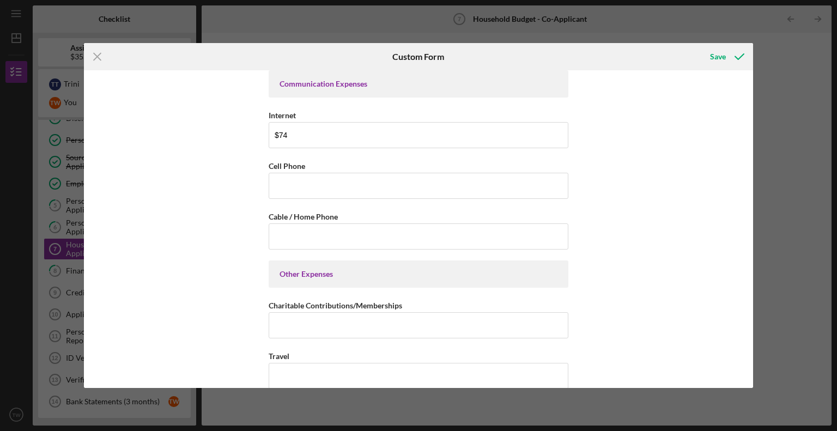
scroll to position [2010, 0]
type input "$50"
click at [288, 178] on input "Cell Phone" at bounding box center [419, 185] width 300 height 26
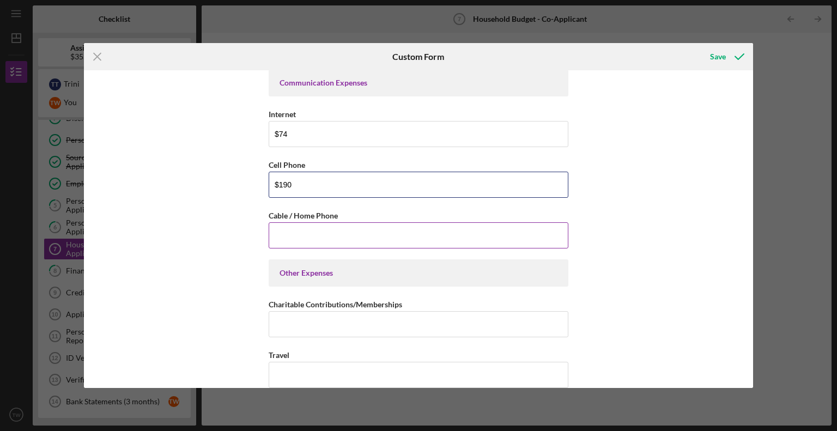
type input "$190"
click at [305, 229] on input "Cable / Home Phone" at bounding box center [419, 235] width 300 height 26
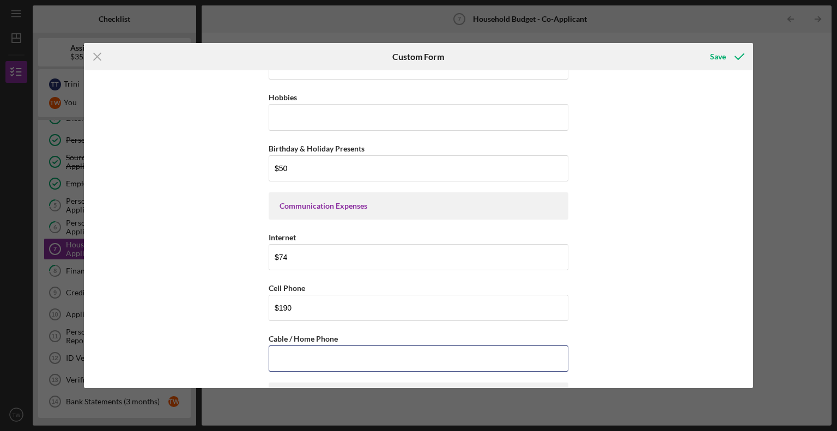
scroll to position [1869, 0]
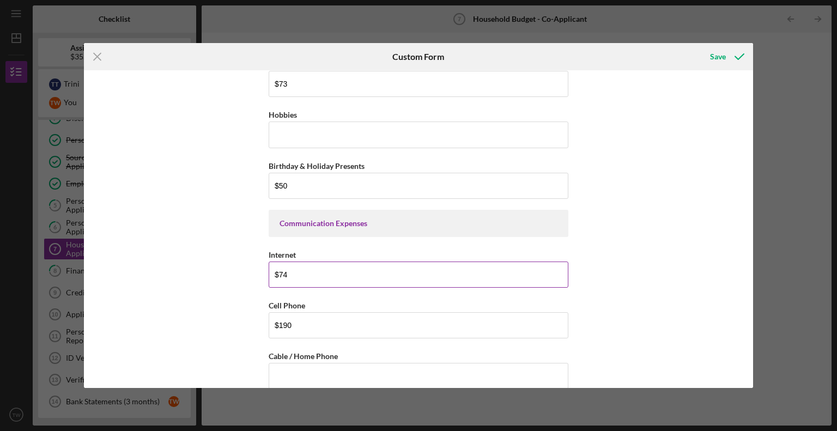
click at [306, 267] on input "$74" at bounding box center [419, 274] width 300 height 26
type input "$7"
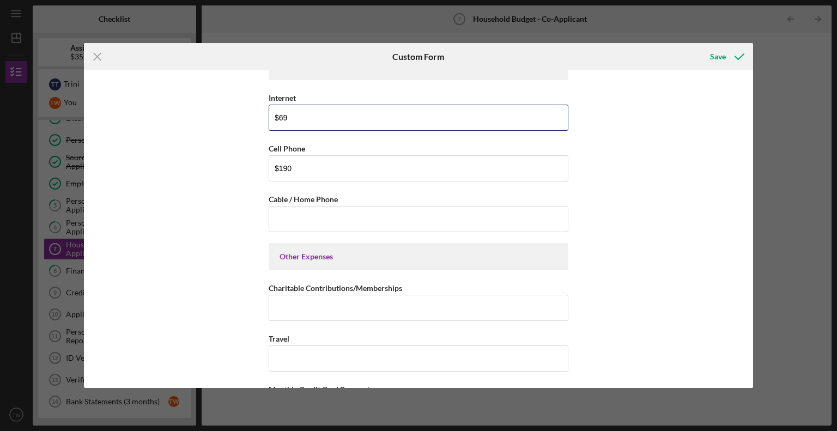
scroll to position [2027, 0]
type input "$69"
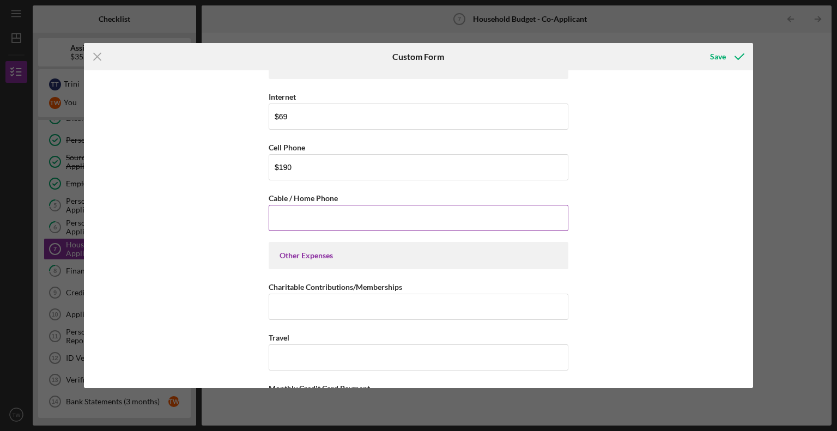
click at [365, 205] on input "Cable / Home Phone" at bounding box center [419, 218] width 300 height 26
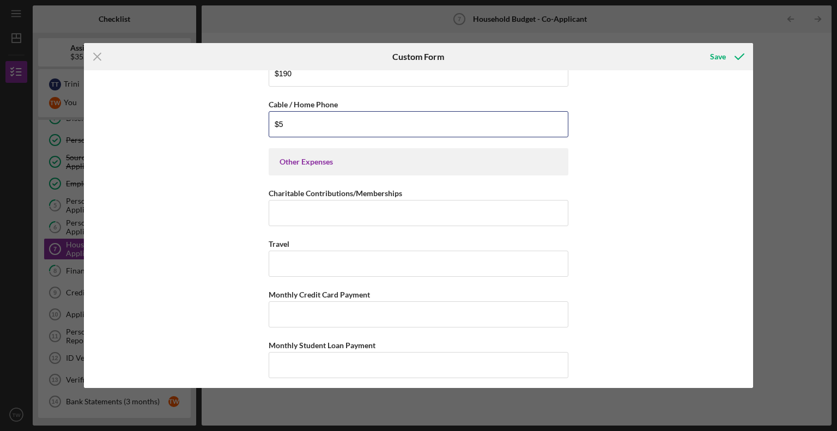
scroll to position [2121, 0]
type input "$5"
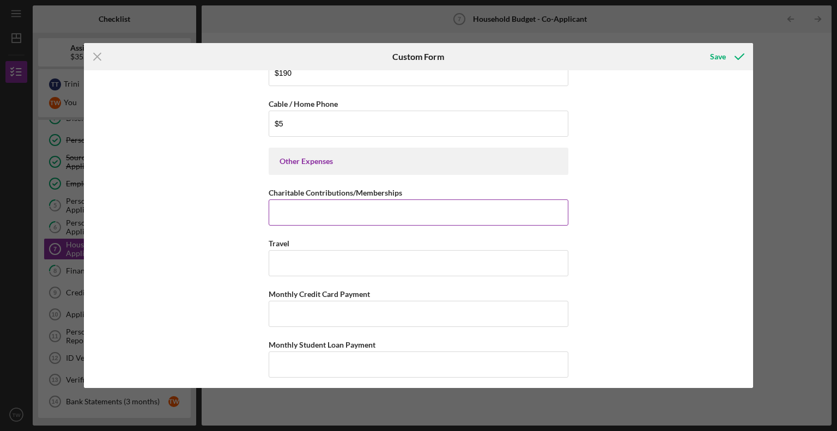
click at [300, 203] on input "Charitable Contributions/Memberships" at bounding box center [419, 212] width 300 height 26
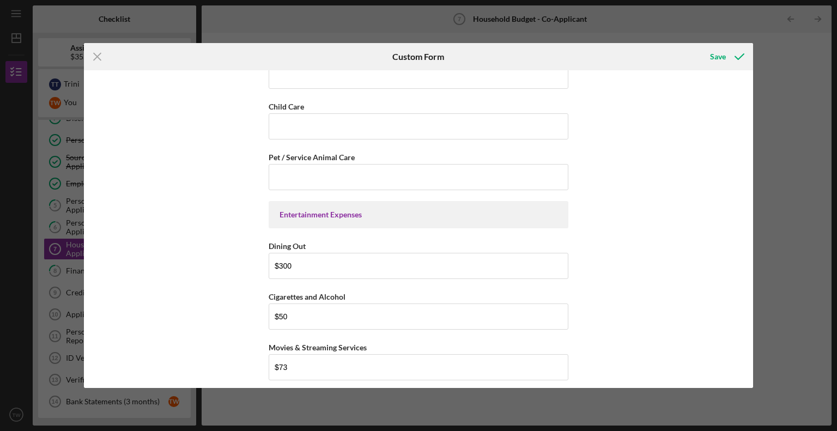
scroll to position [1584, 0]
type input "$190"
click at [325, 263] on input "$300" at bounding box center [419, 268] width 300 height 26
type input "$3"
type input "$250"
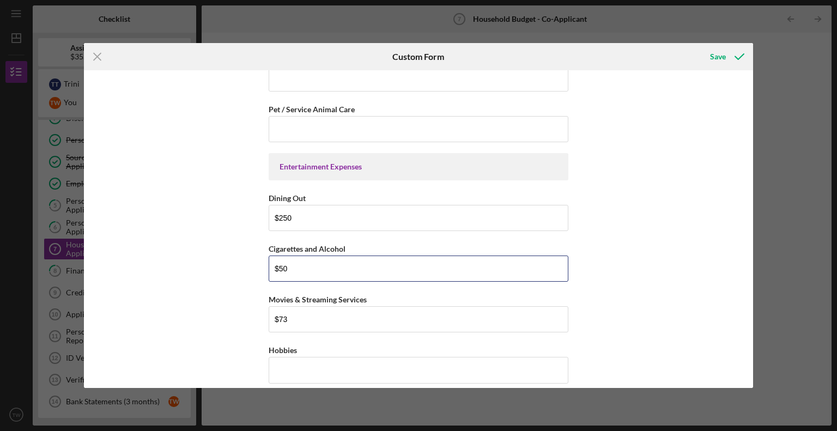
scroll to position [1634, 0]
click at [298, 260] on input "$50" at bounding box center [419, 268] width 300 height 26
type input "$5"
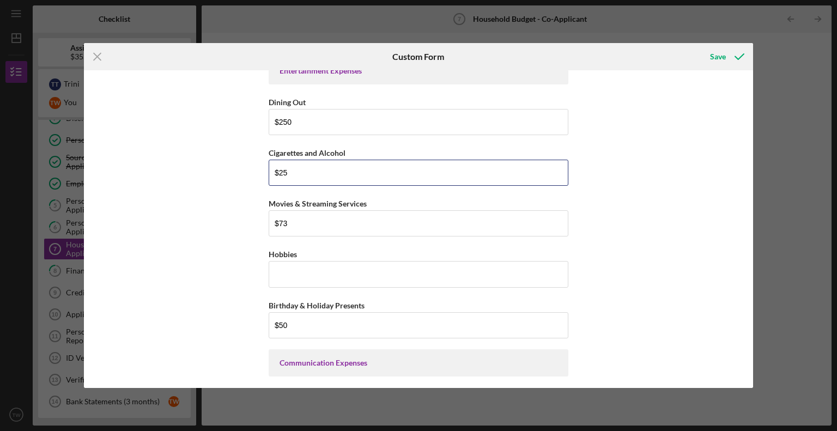
scroll to position [1728, 0]
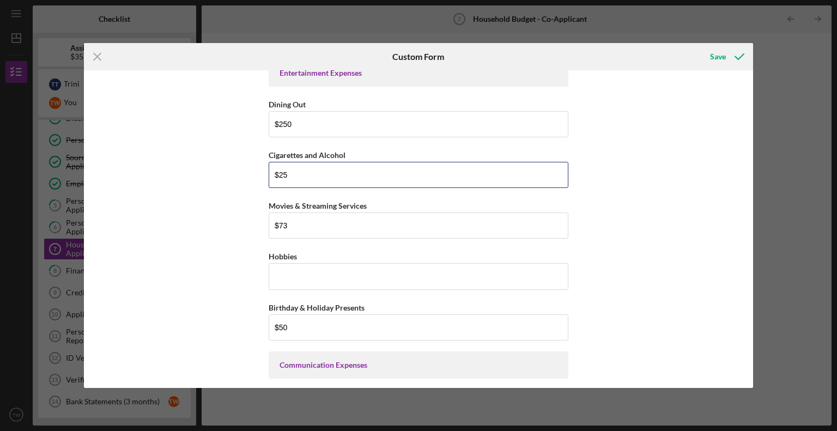
type input "$2"
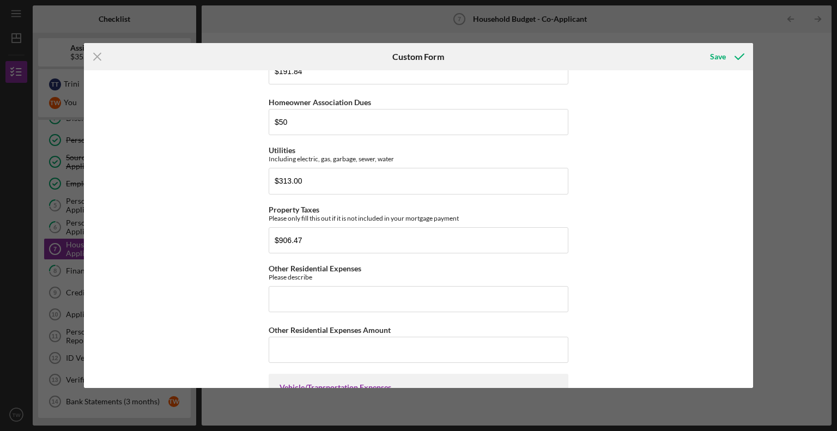
scroll to position [0, 0]
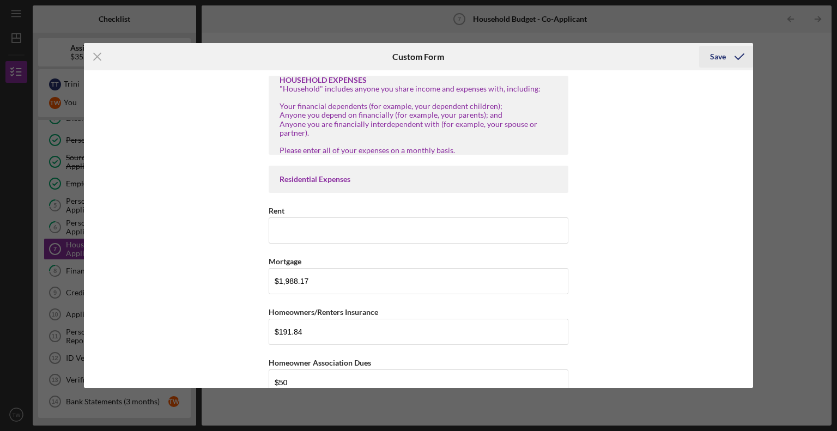
type input "$30"
click at [717, 58] on div "Save" at bounding box center [718, 57] width 16 height 22
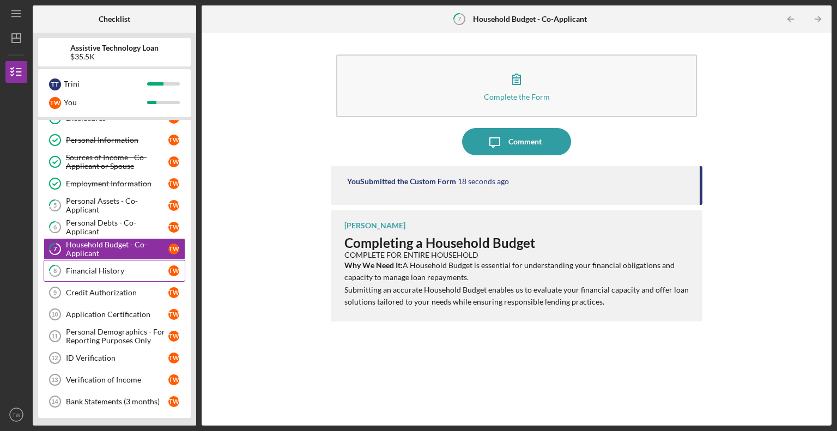
click at [102, 272] on div "Financial History" at bounding box center [117, 270] width 102 height 9
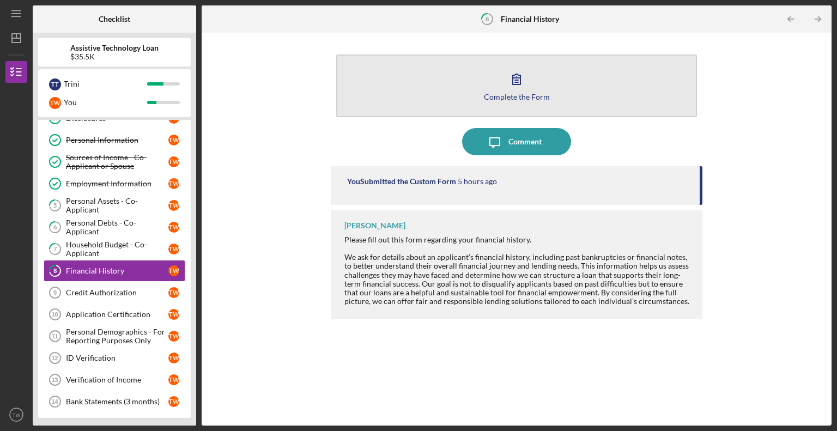
click at [532, 95] on div "Complete the Form" at bounding box center [517, 97] width 66 height 8
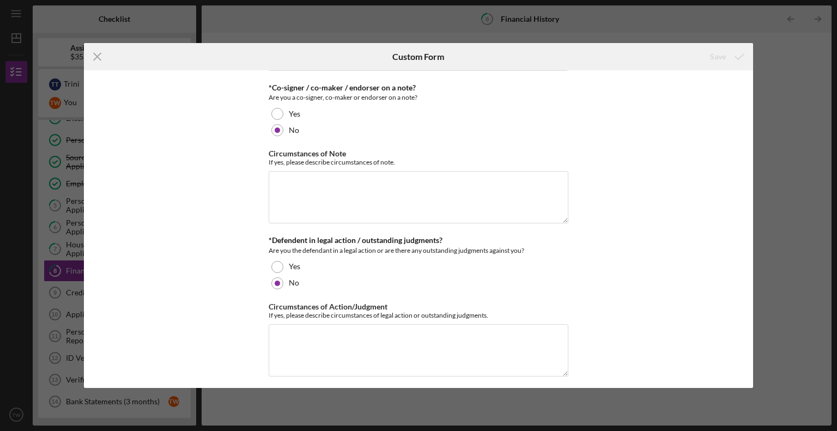
scroll to position [141, 0]
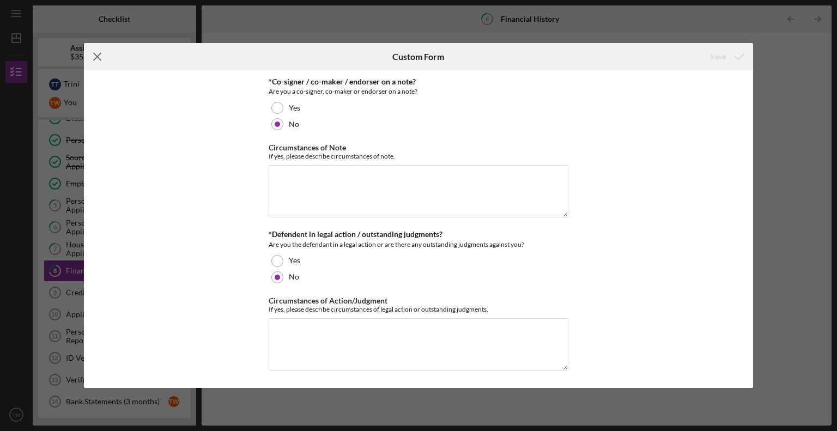
click at [96, 55] on icon "Icon/Menu Close" at bounding box center [97, 56] width 27 height 27
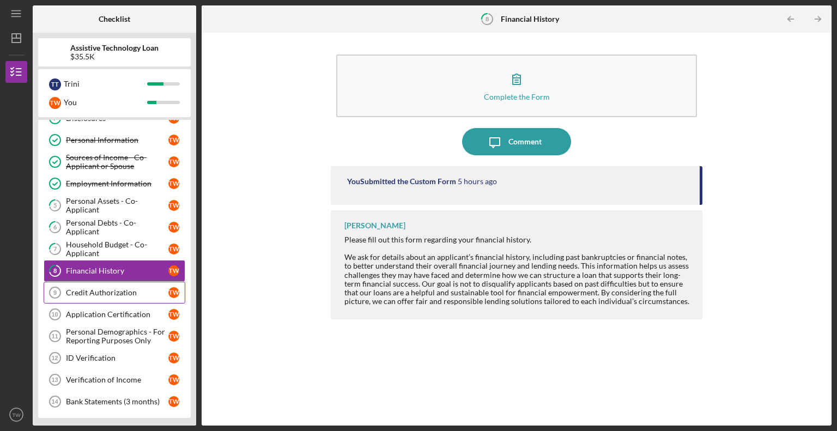
click at [119, 285] on link "Credit Authorization 9 Credit Authorization T W" at bounding box center [115, 293] width 142 height 22
